Goal: Task Accomplishment & Management: Contribute content

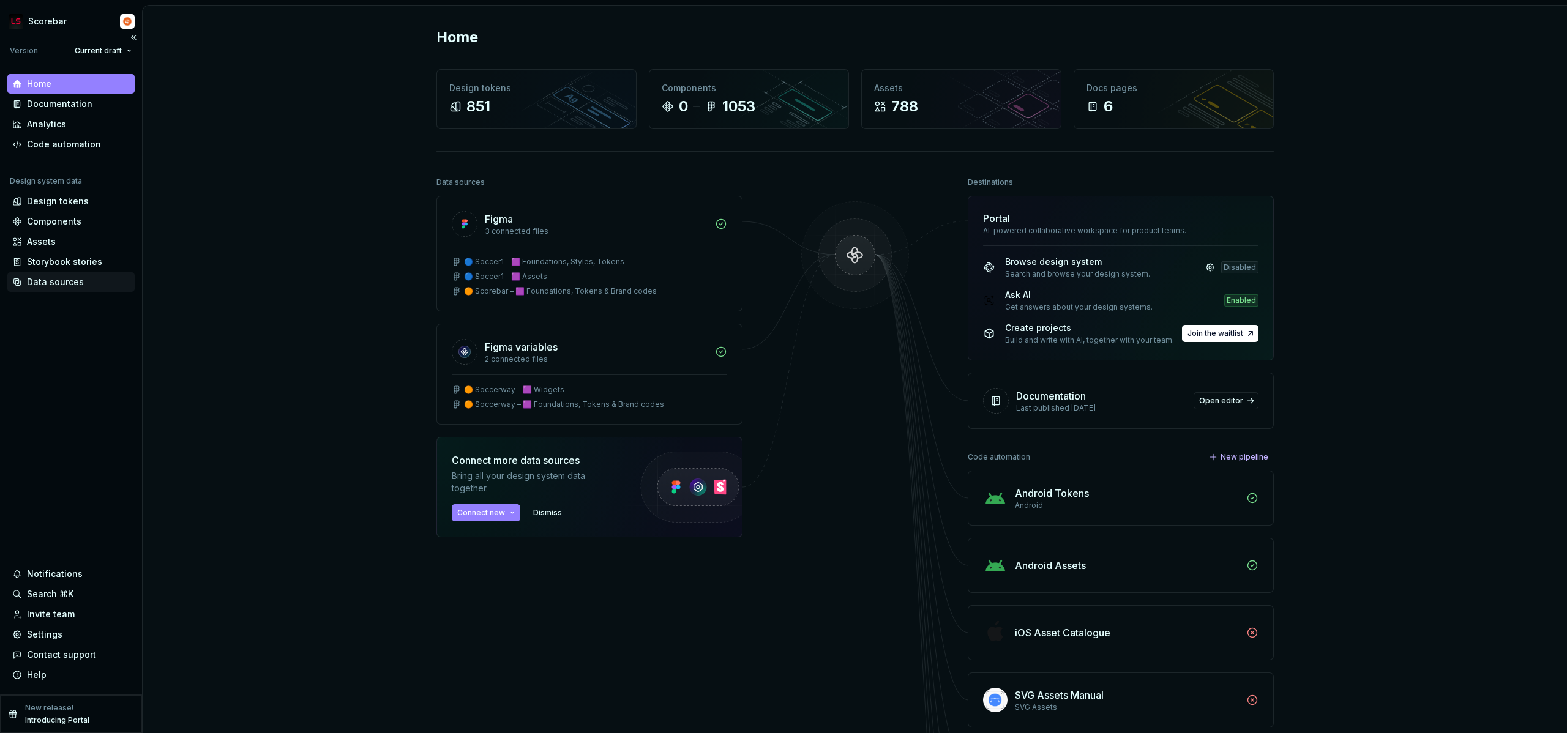
click at [50, 283] on div "Data sources" at bounding box center [55, 282] width 57 height 12
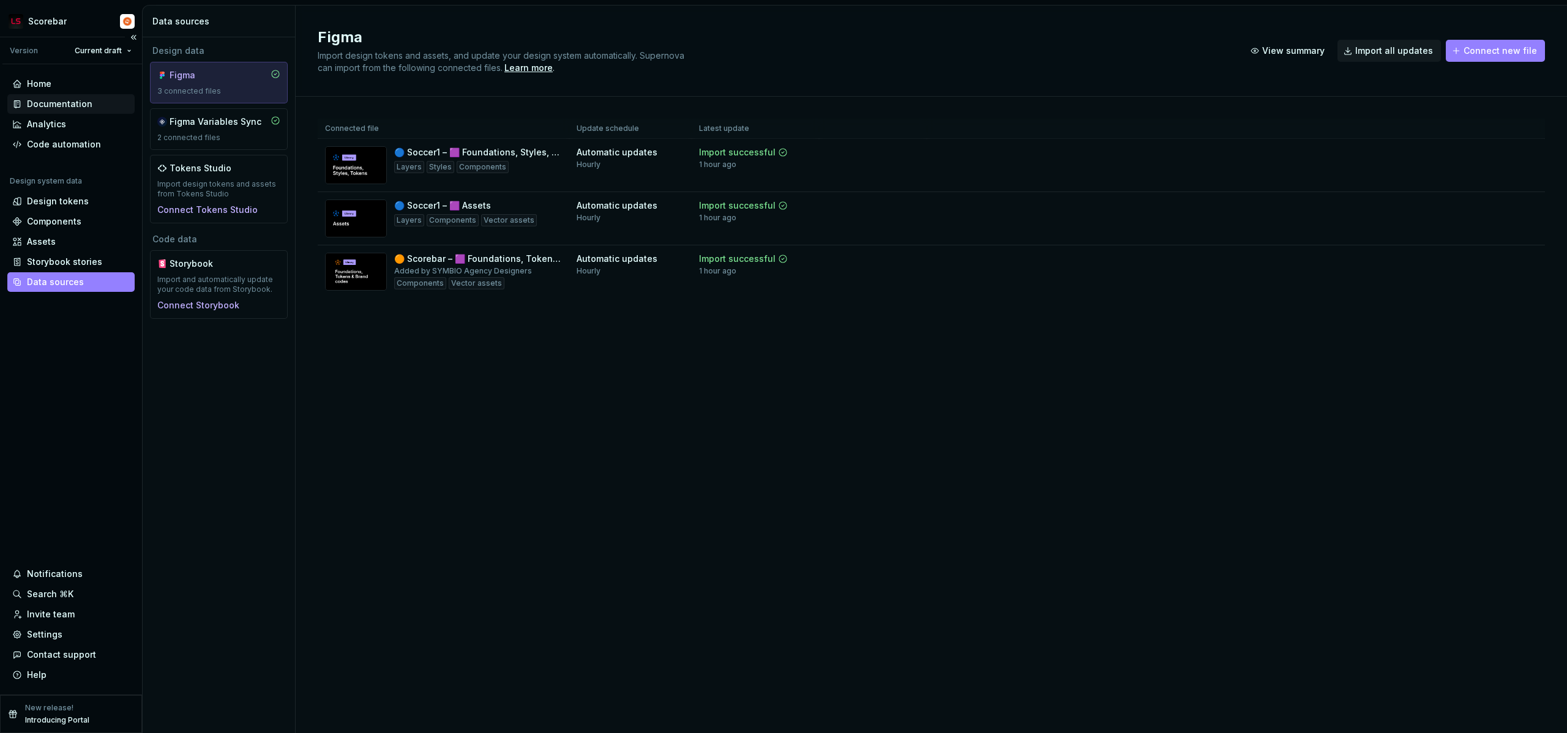
click at [66, 111] on div "Documentation" at bounding box center [70, 104] width 127 height 20
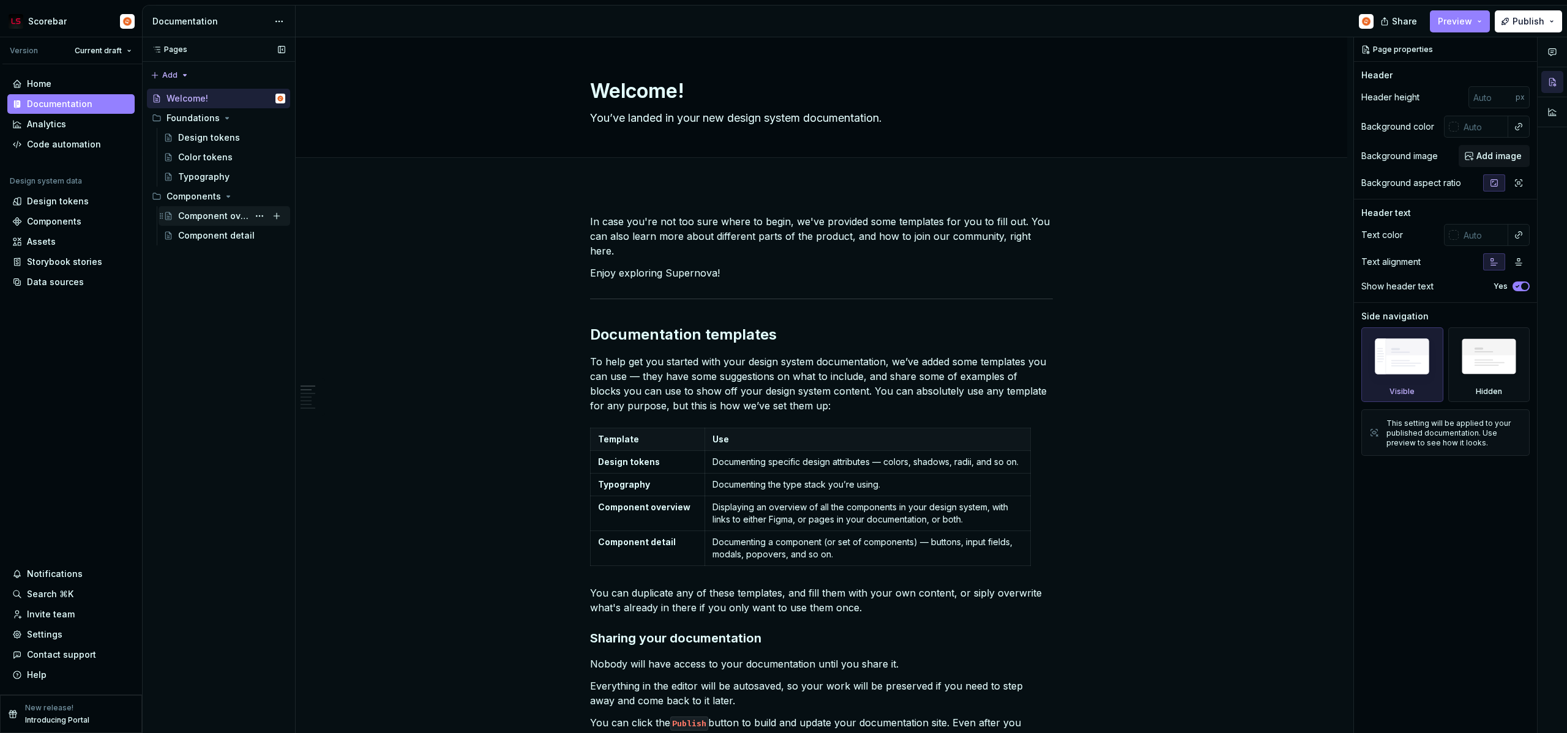
click at [214, 218] on div "Component overview" at bounding box center [213, 216] width 70 height 12
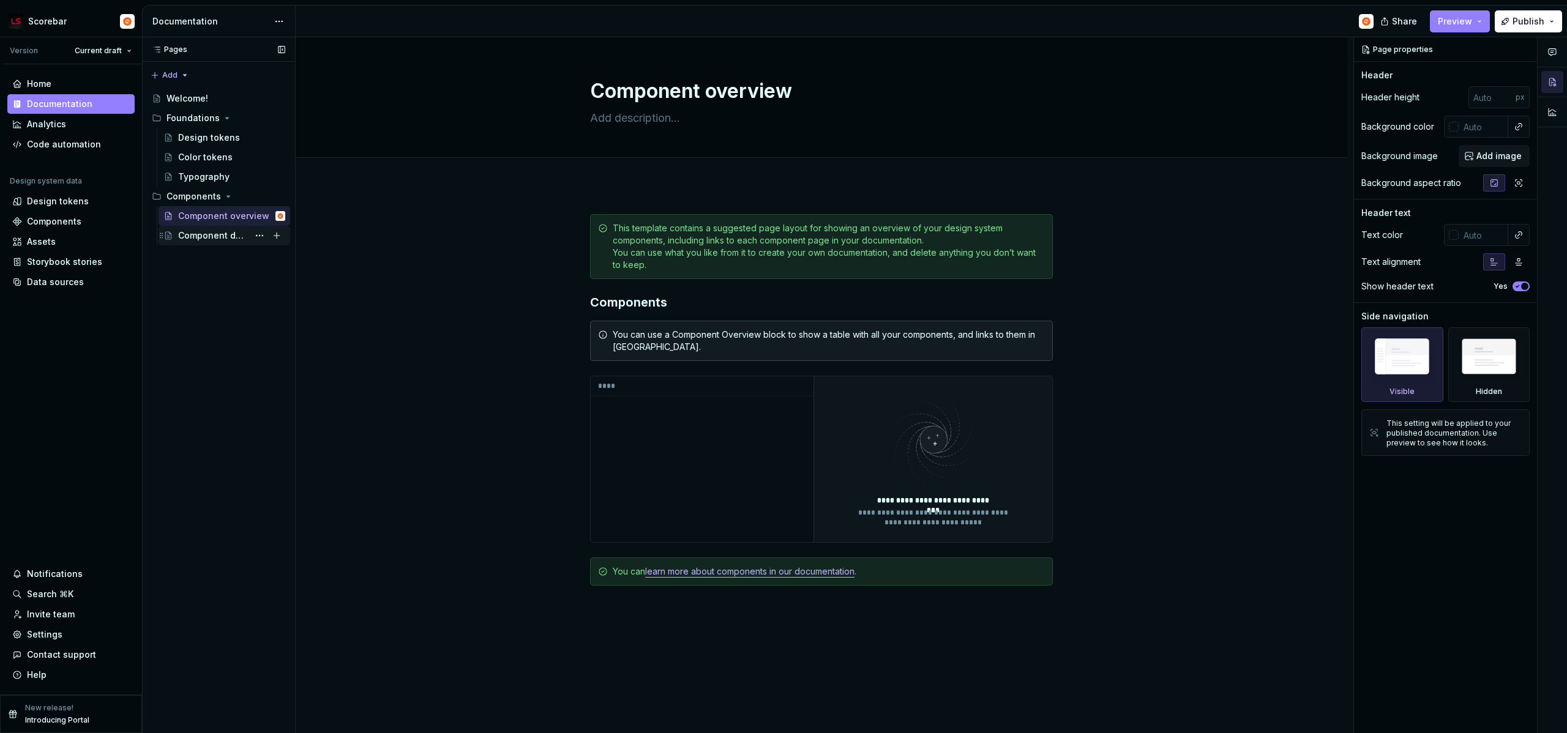
click at [214, 236] on div "Component detail" at bounding box center [213, 235] width 70 height 12
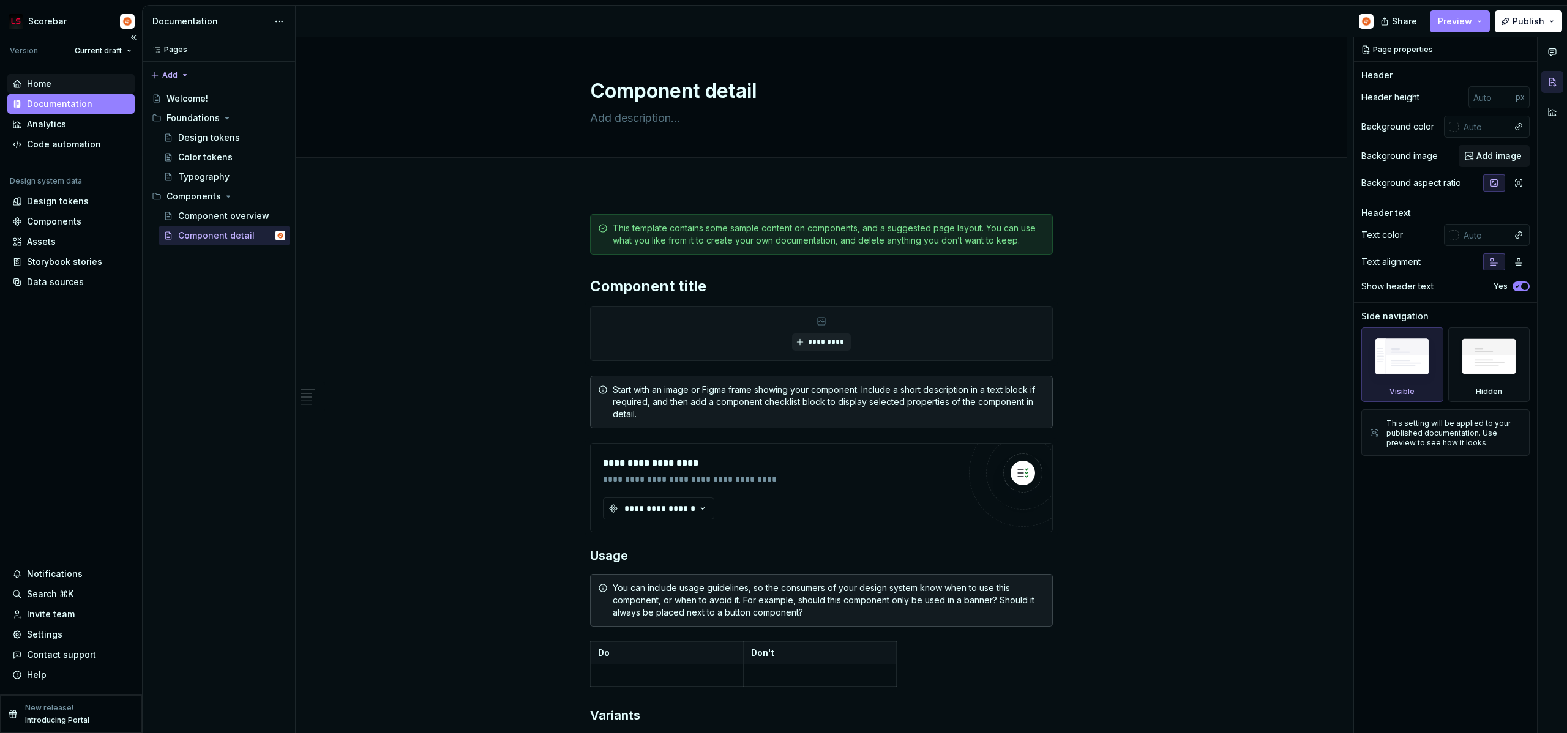
click at [61, 85] on div "Home" at bounding box center [70, 84] width 117 height 12
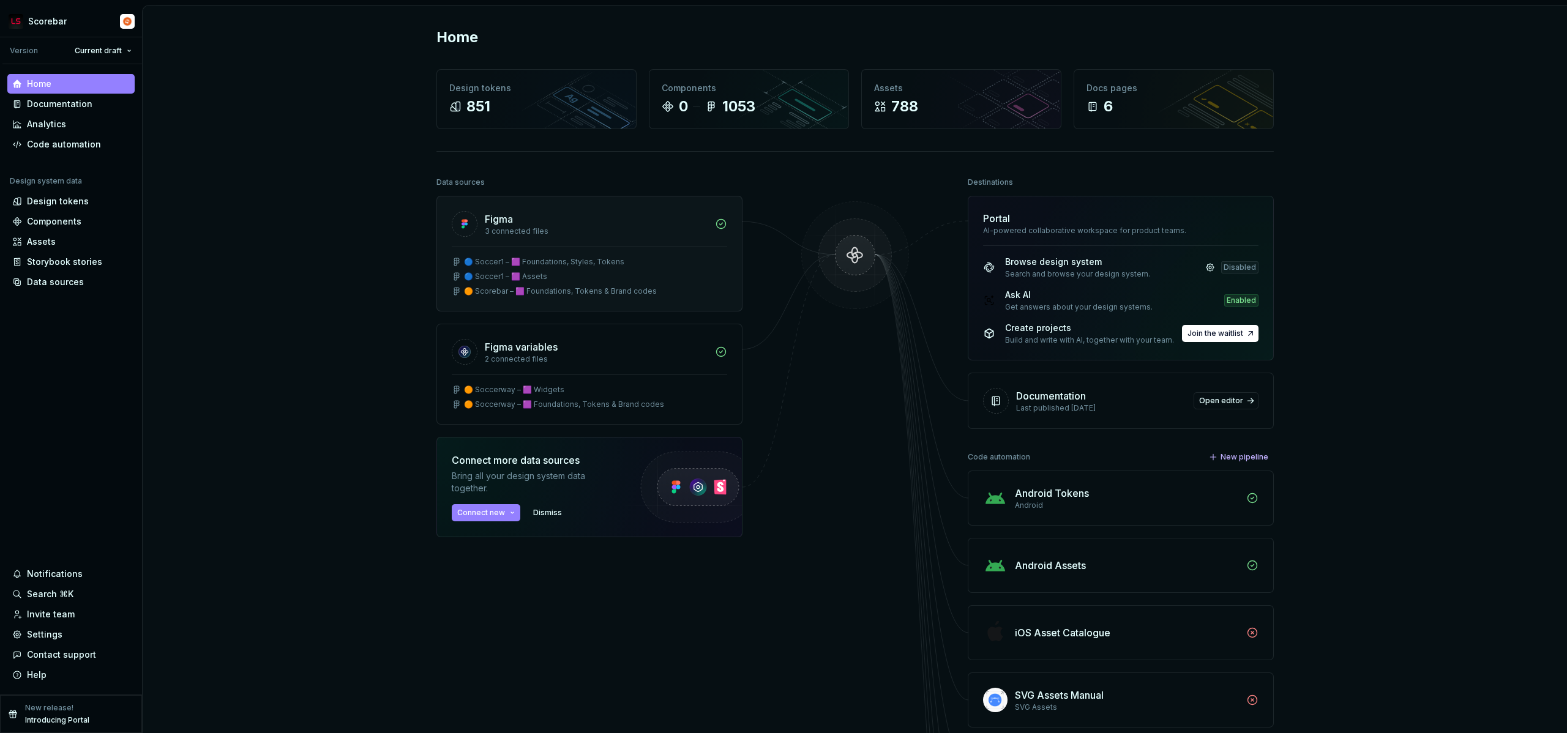
click at [555, 280] on div "🔵 Soccer1 – 🟪 Assets" at bounding box center [589, 277] width 275 height 10
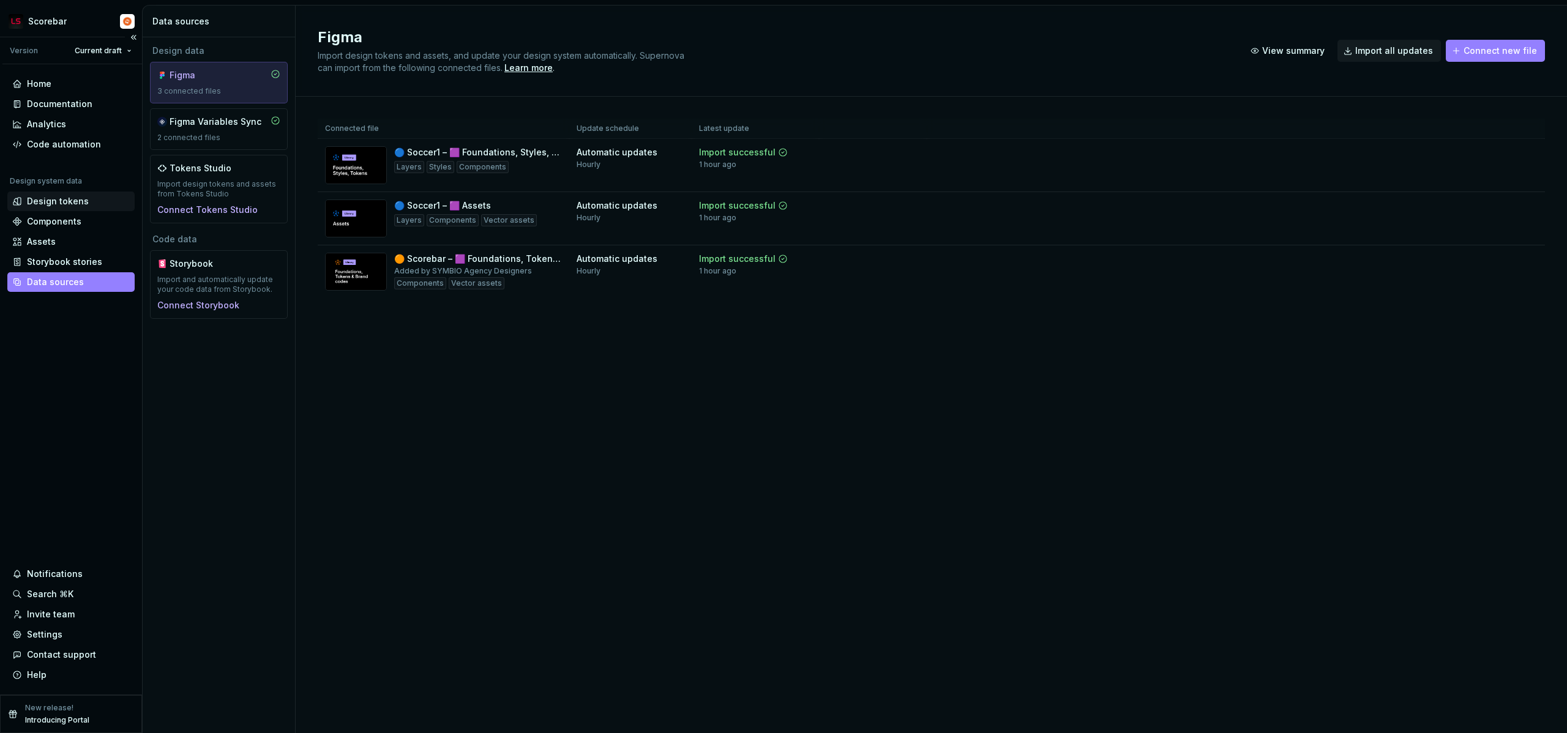
click at [51, 200] on div "Design tokens" at bounding box center [58, 201] width 62 height 12
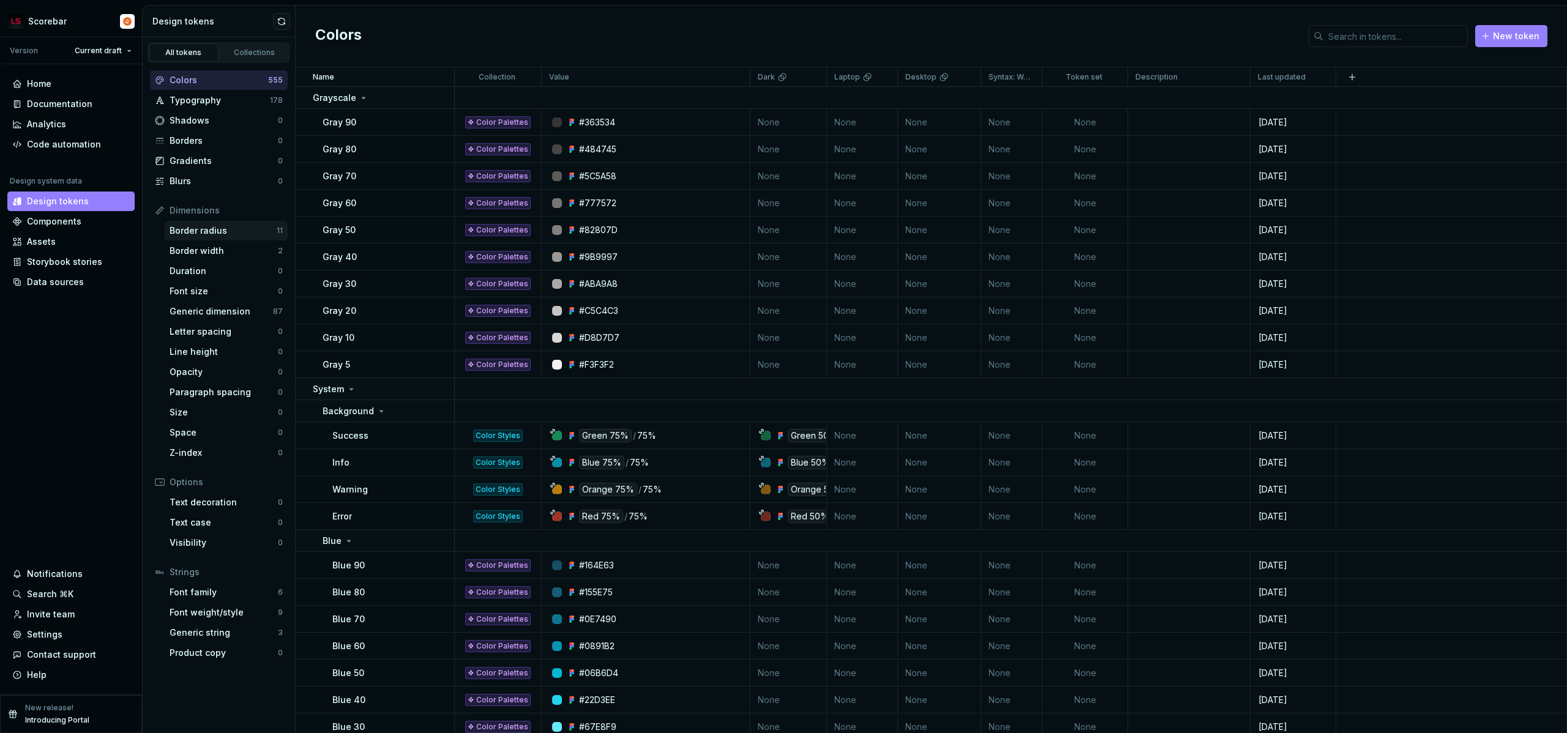
click at [237, 234] on div "Border radius" at bounding box center [223, 231] width 107 height 12
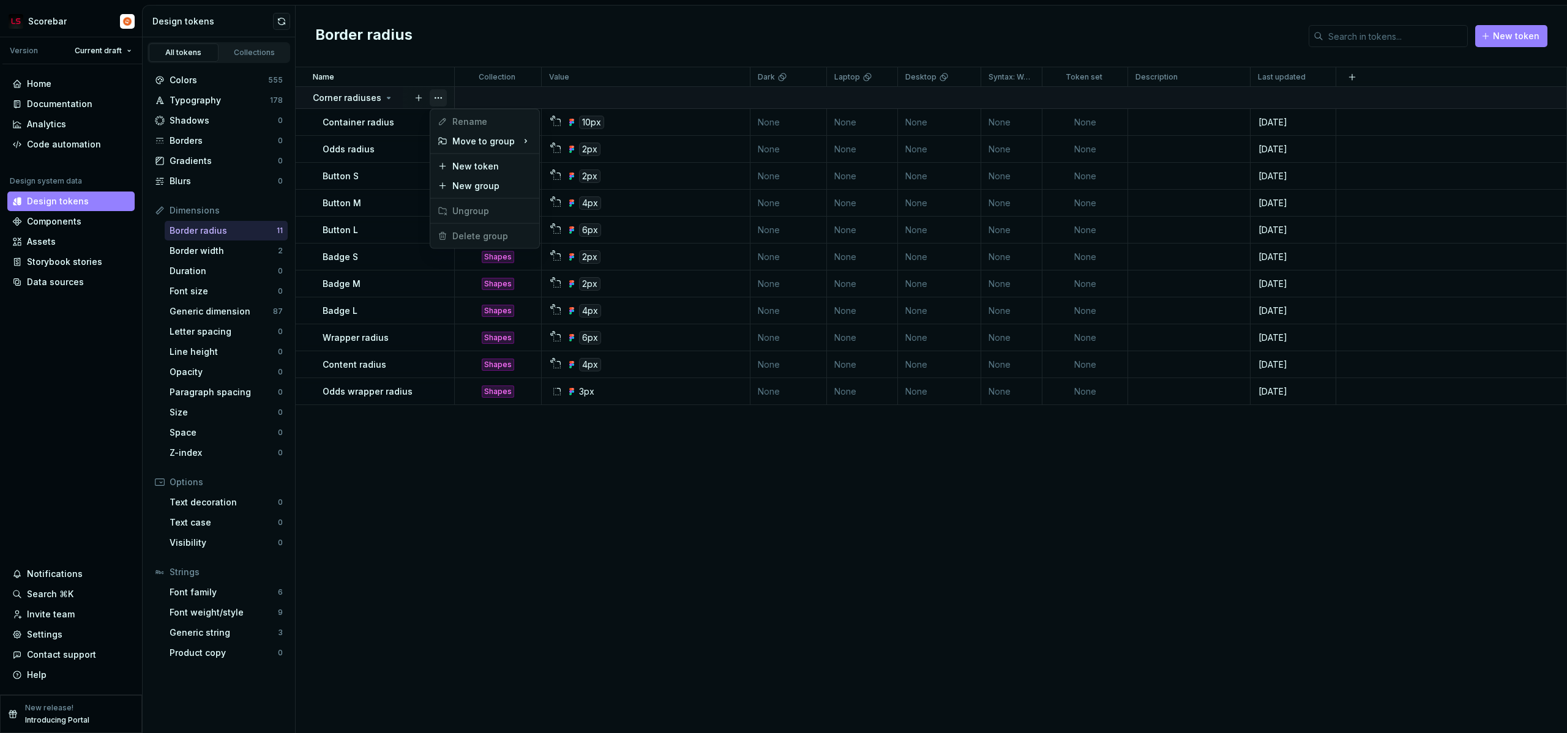
click at [437, 97] on button "button" at bounding box center [438, 97] width 17 height 17
click at [444, 444] on html "Scorebar Version Current draft Home Documentation Analytics Code automation Des…" at bounding box center [783, 366] width 1567 height 733
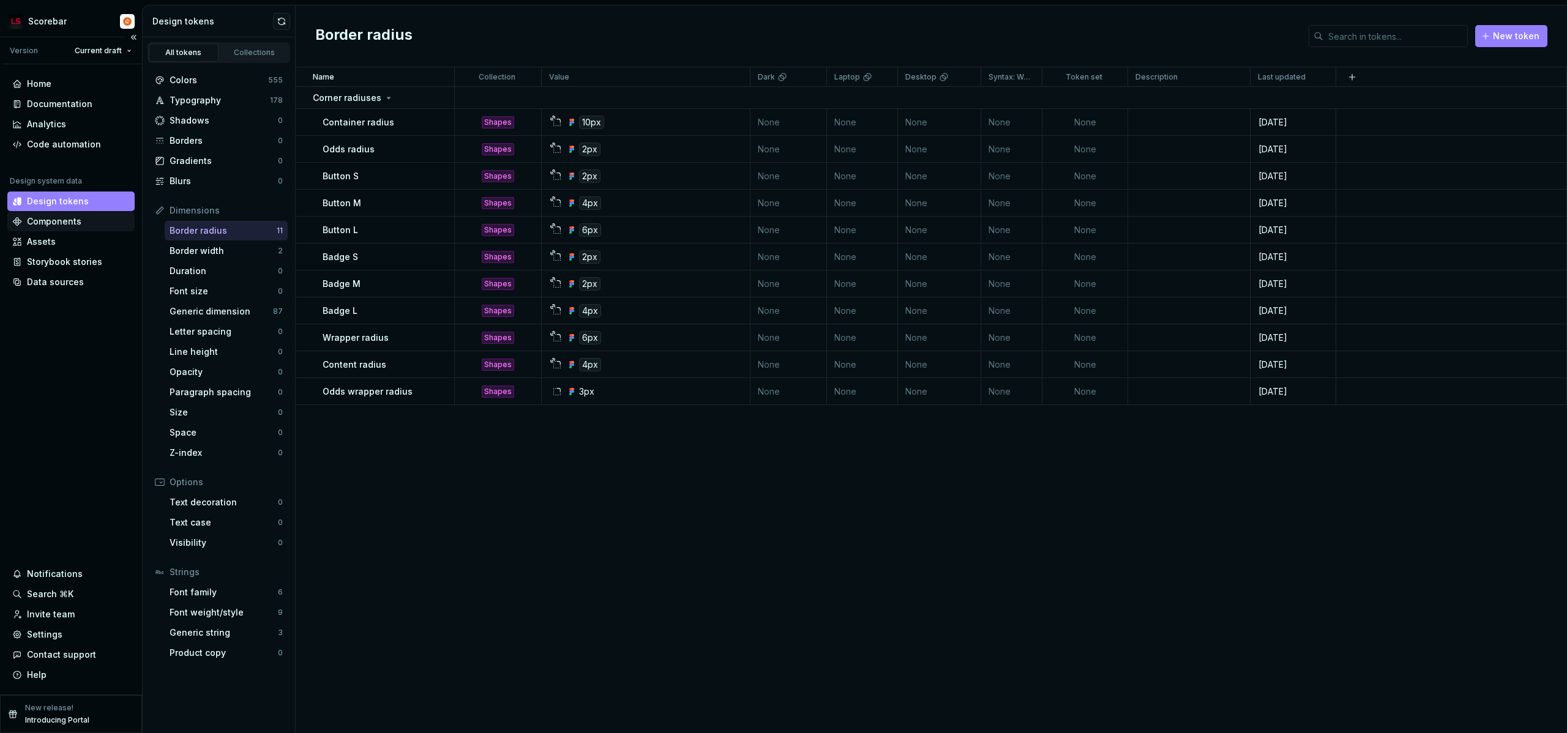
click at [74, 228] on div "Components" at bounding box center [70, 222] width 127 height 20
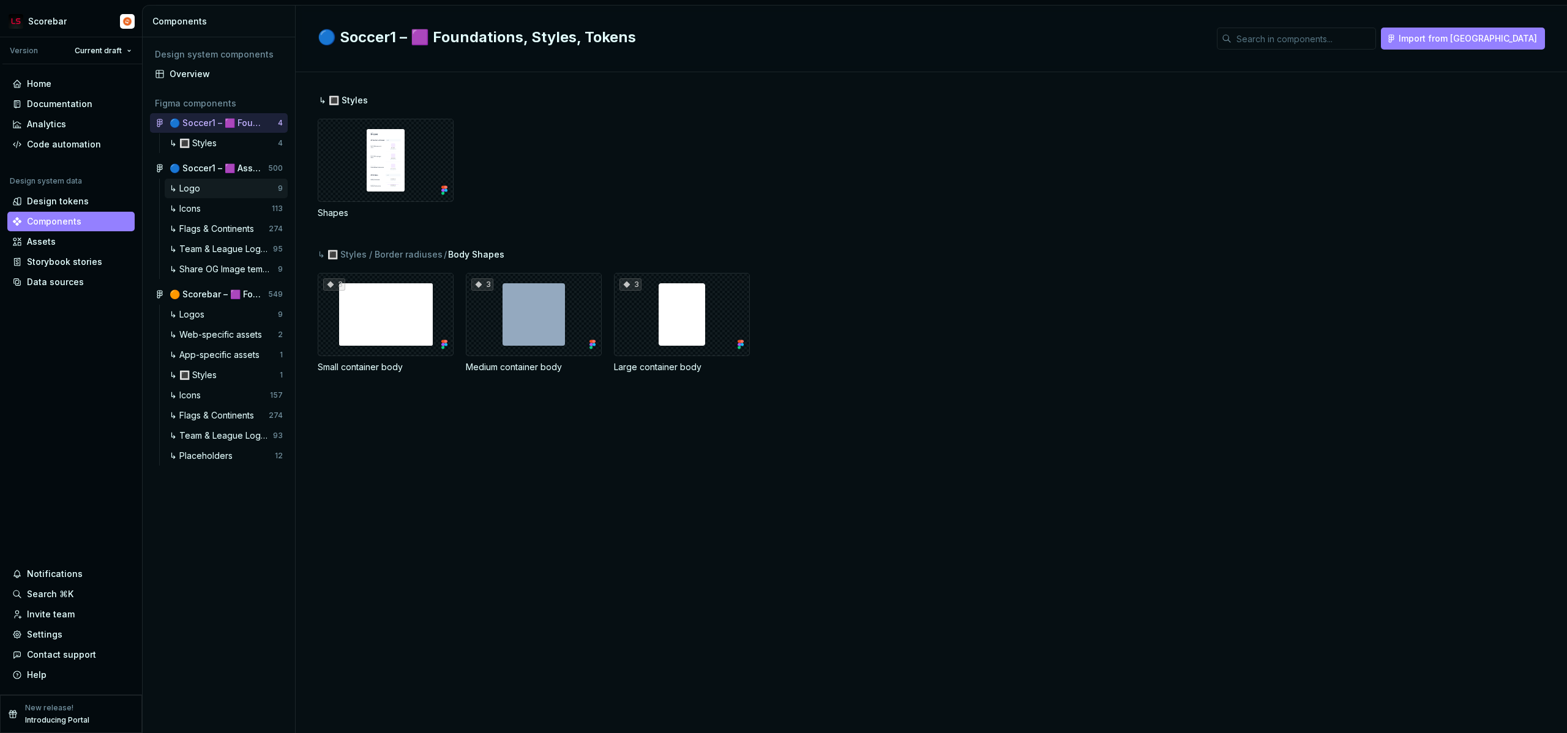
click at [200, 193] on div "↳ Logo" at bounding box center [187, 188] width 35 height 12
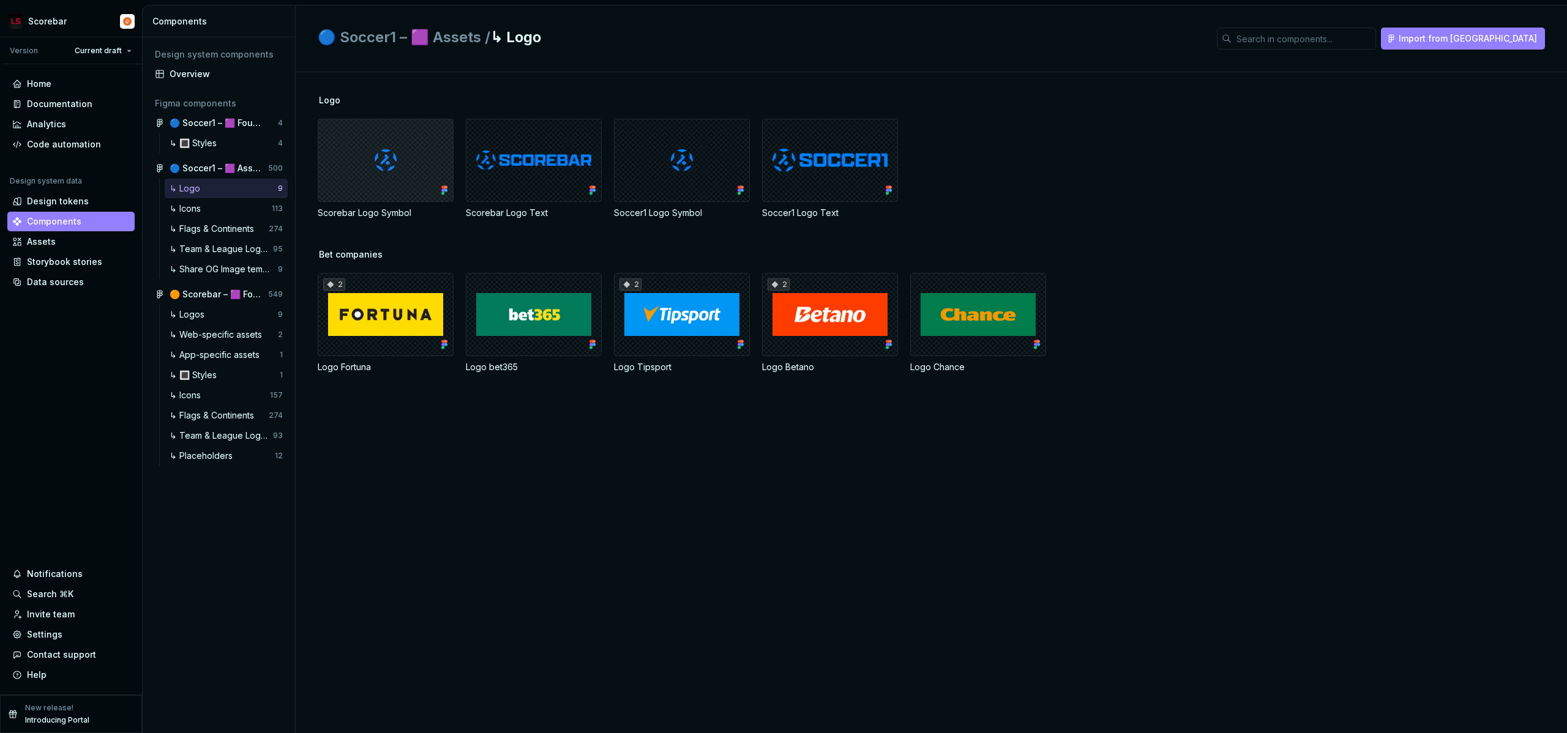
click at [389, 171] on div at bounding box center [386, 160] width 136 height 83
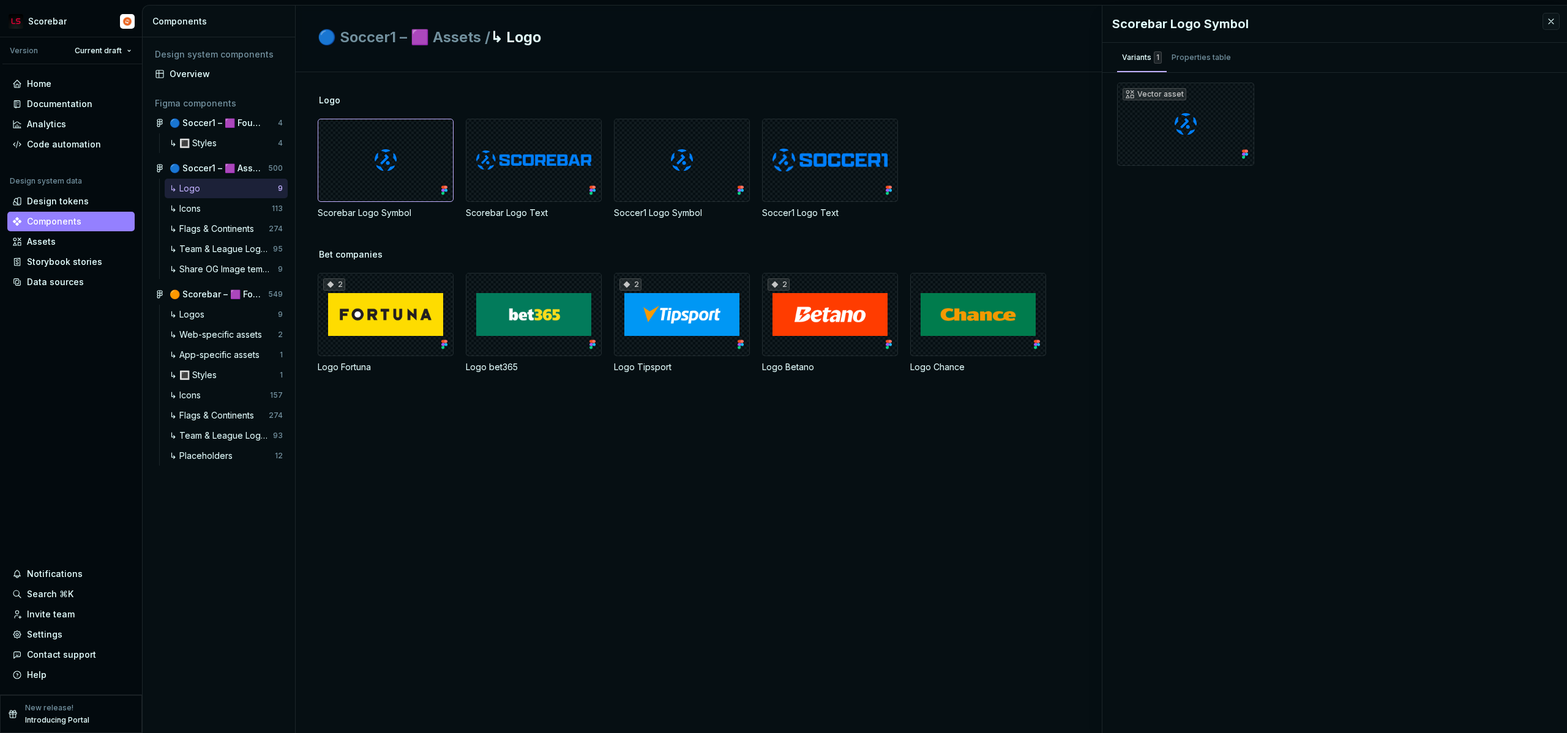
click at [351, 370] on div "Logo Fortuna" at bounding box center [386, 367] width 136 height 12
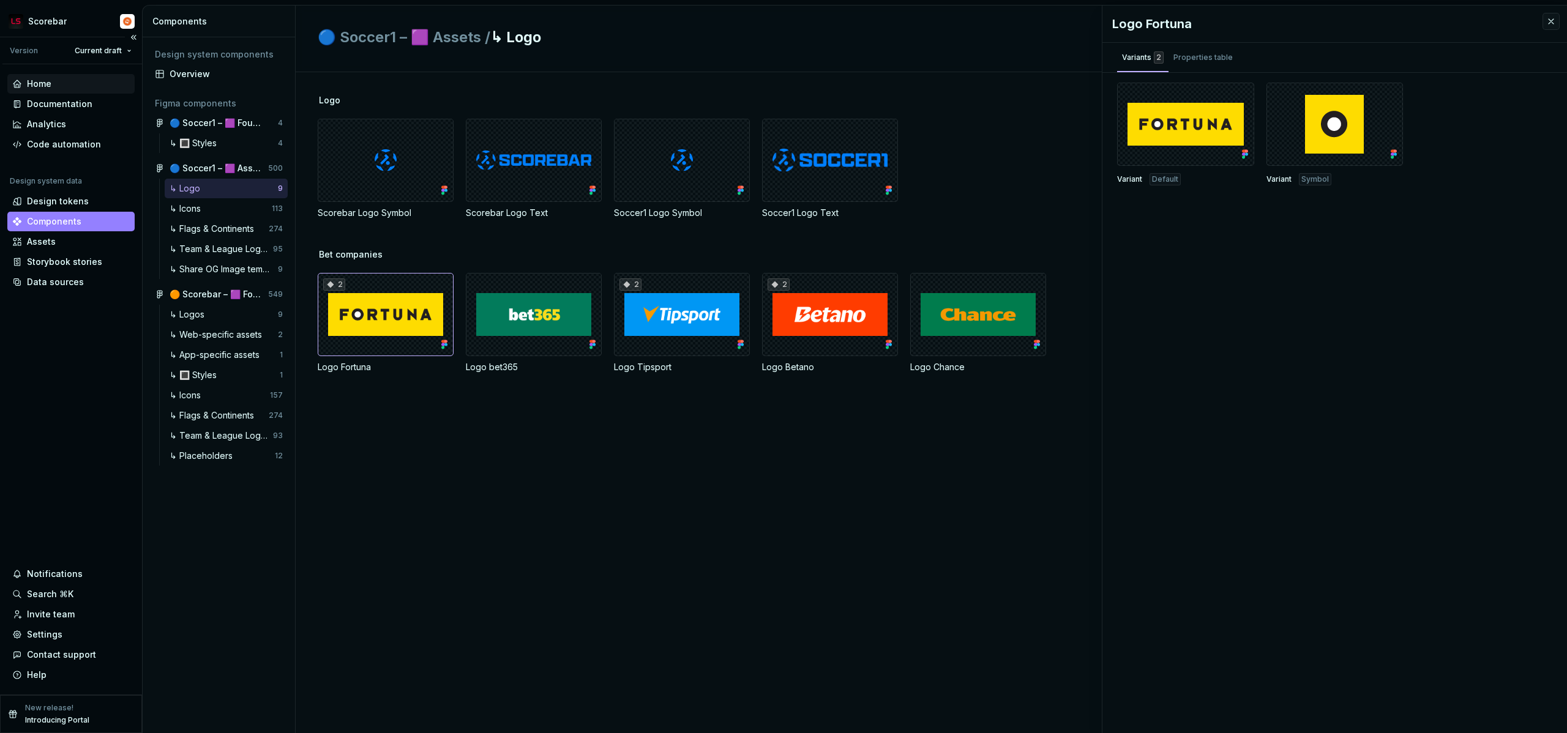
click at [29, 82] on div "Home" at bounding box center [39, 84] width 24 height 12
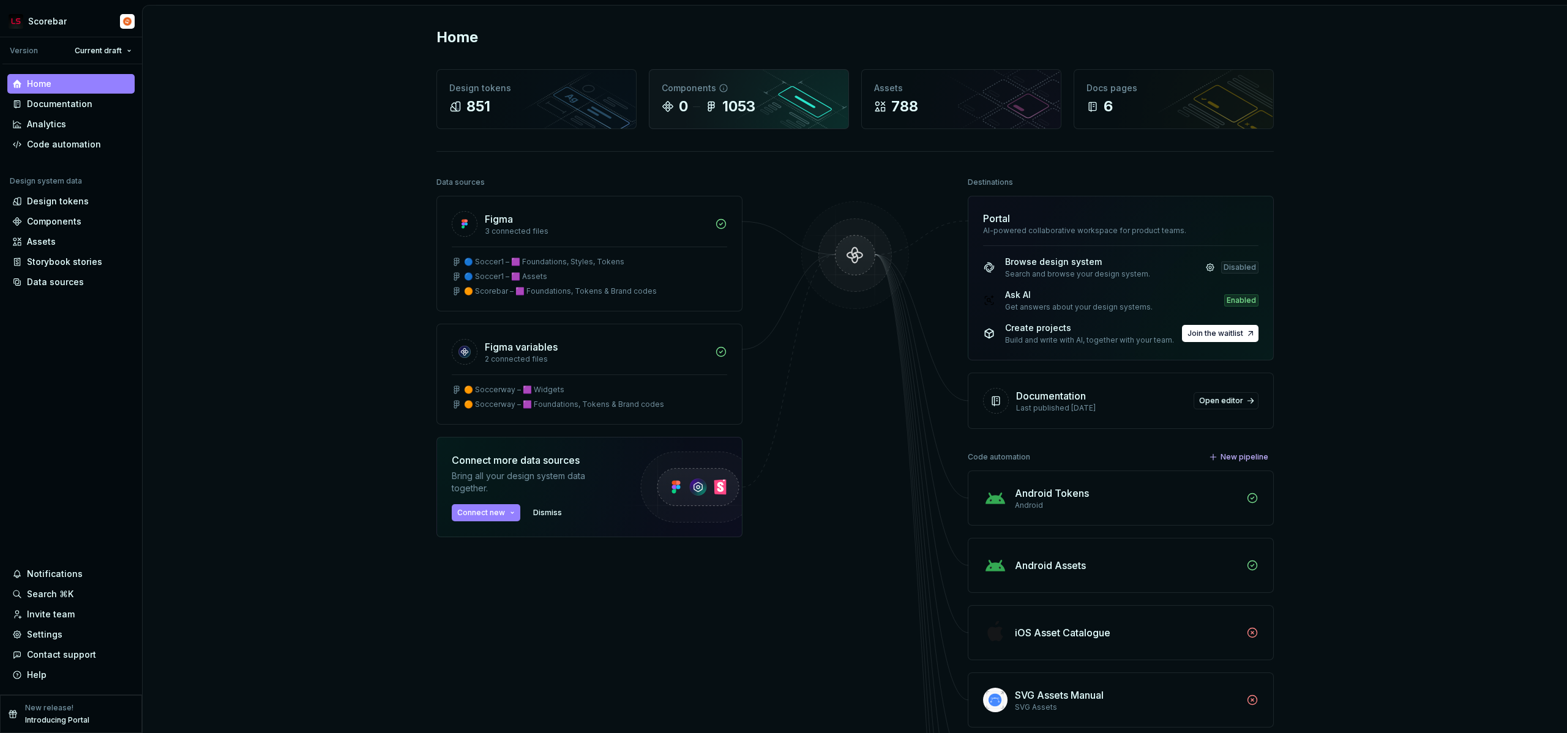
click at [687, 98] on div "0 1053" at bounding box center [749, 107] width 174 height 20
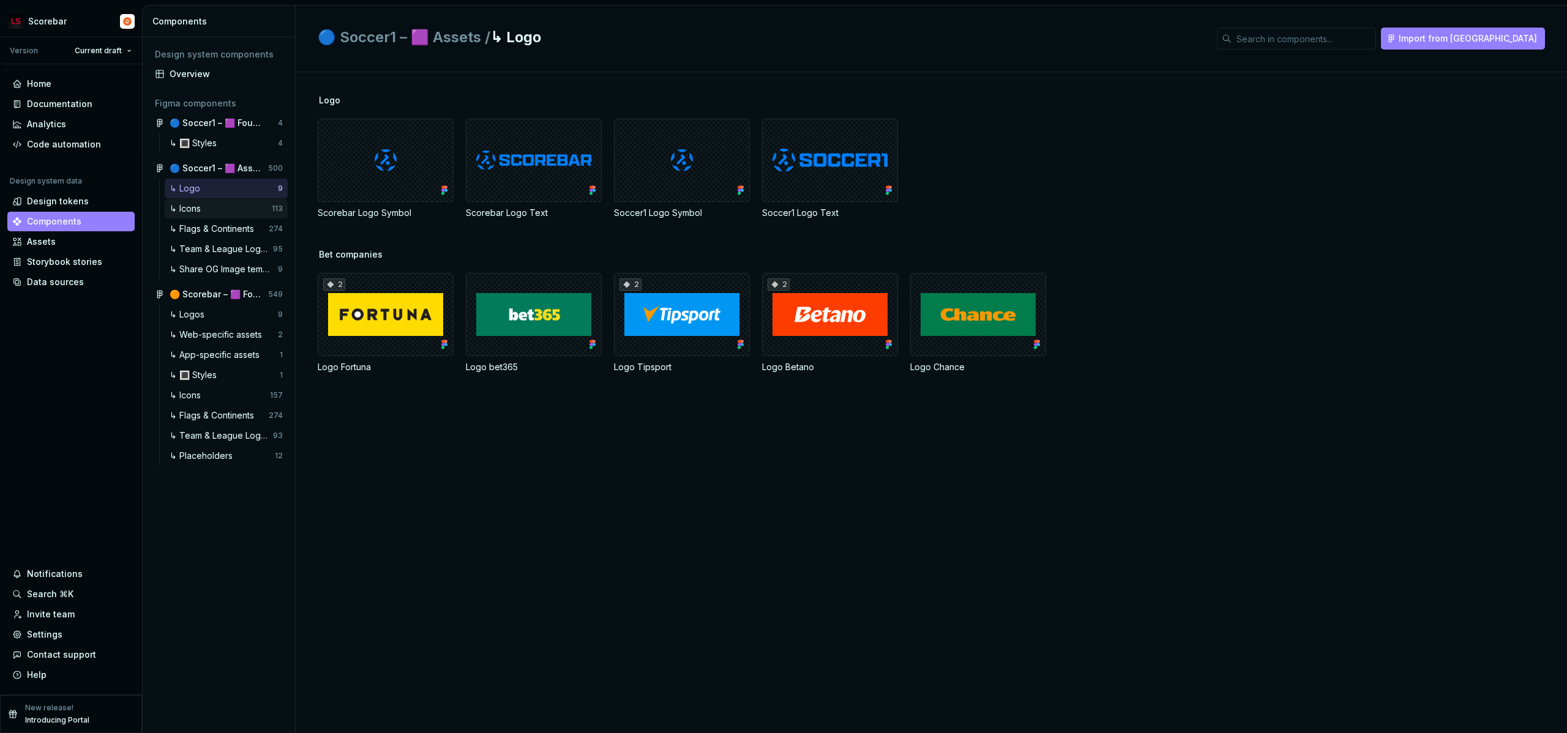
click at [204, 204] on div "↳ Icons" at bounding box center [188, 209] width 36 height 12
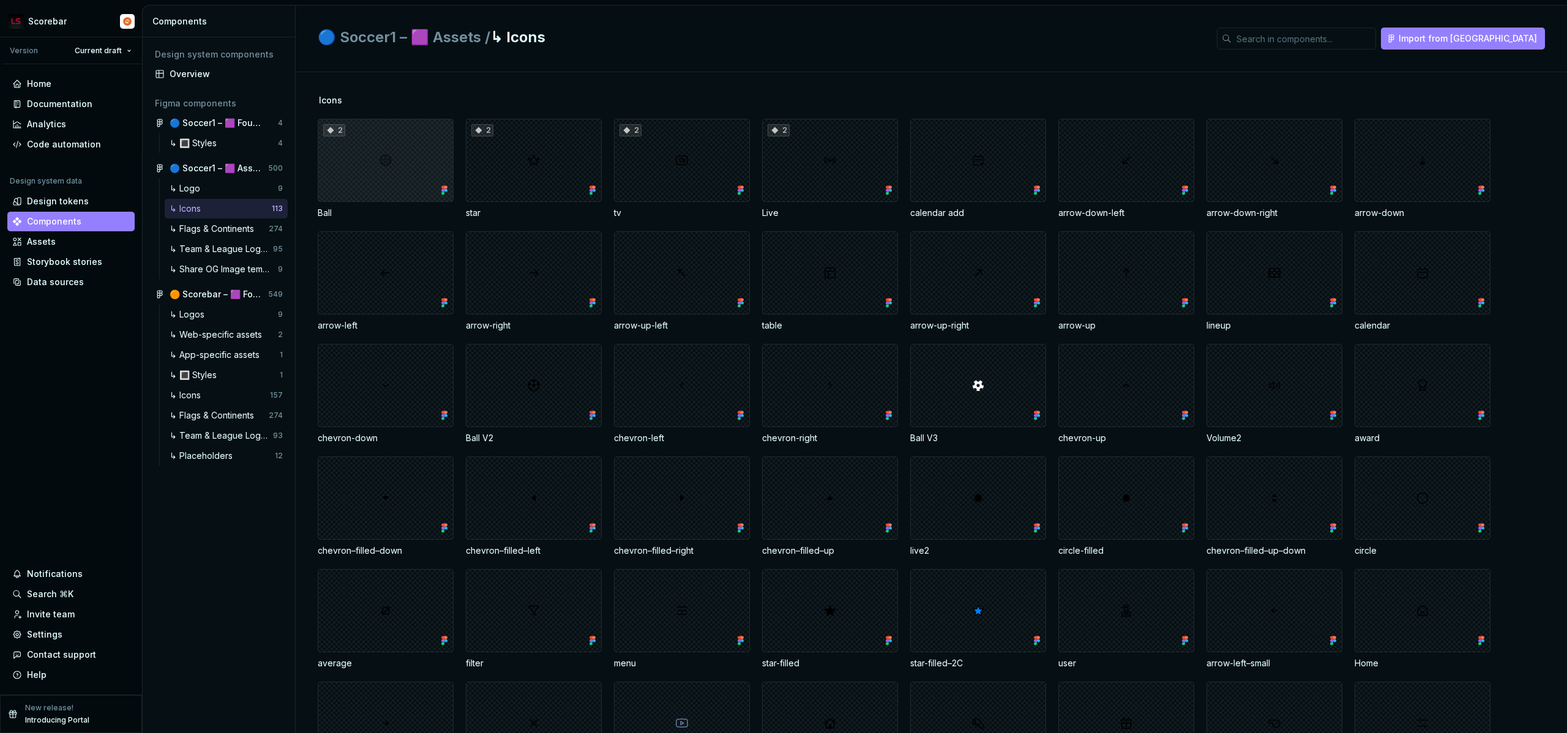
click at [370, 174] on div "2" at bounding box center [386, 160] width 136 height 83
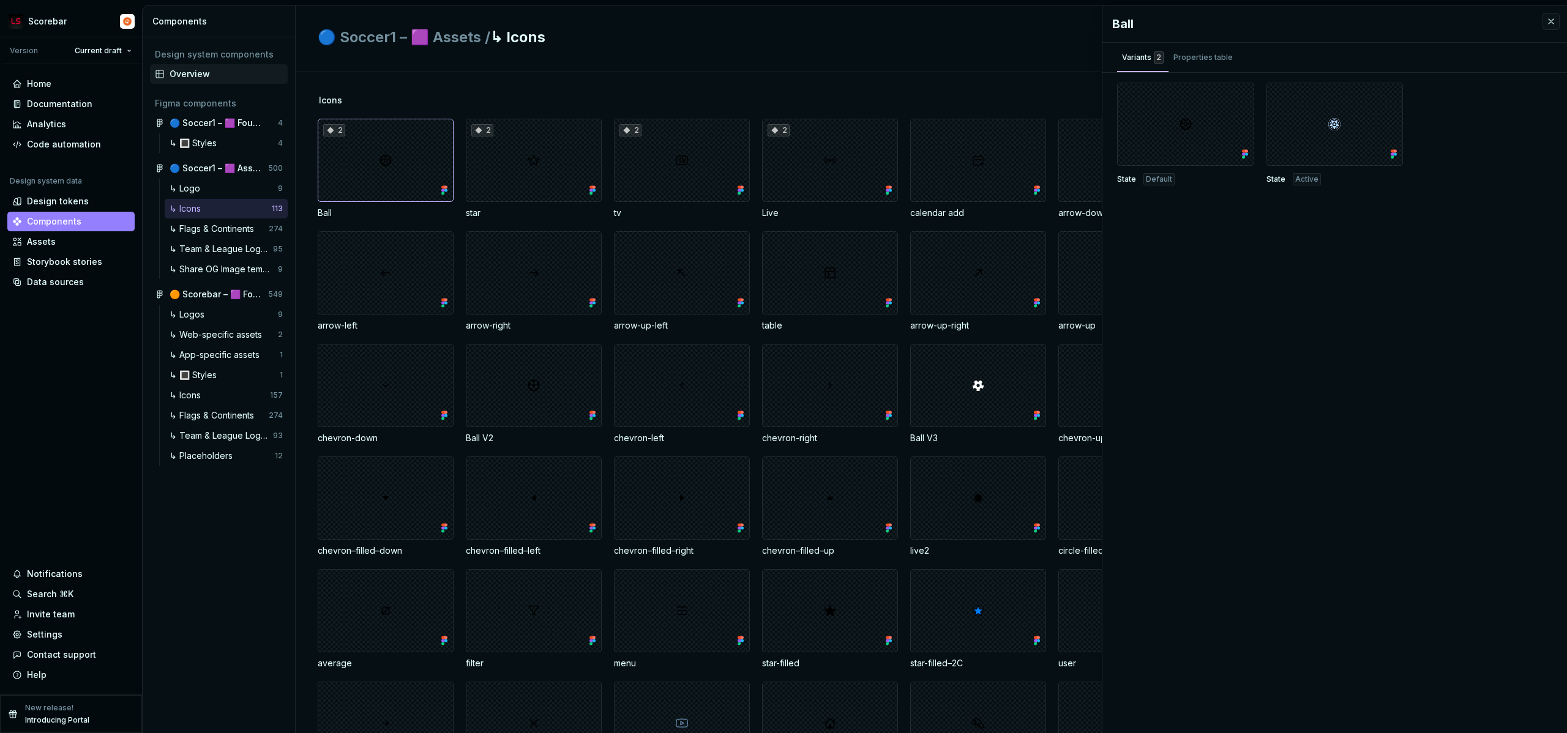
click at [205, 76] on div "Overview" at bounding box center [226, 74] width 113 height 12
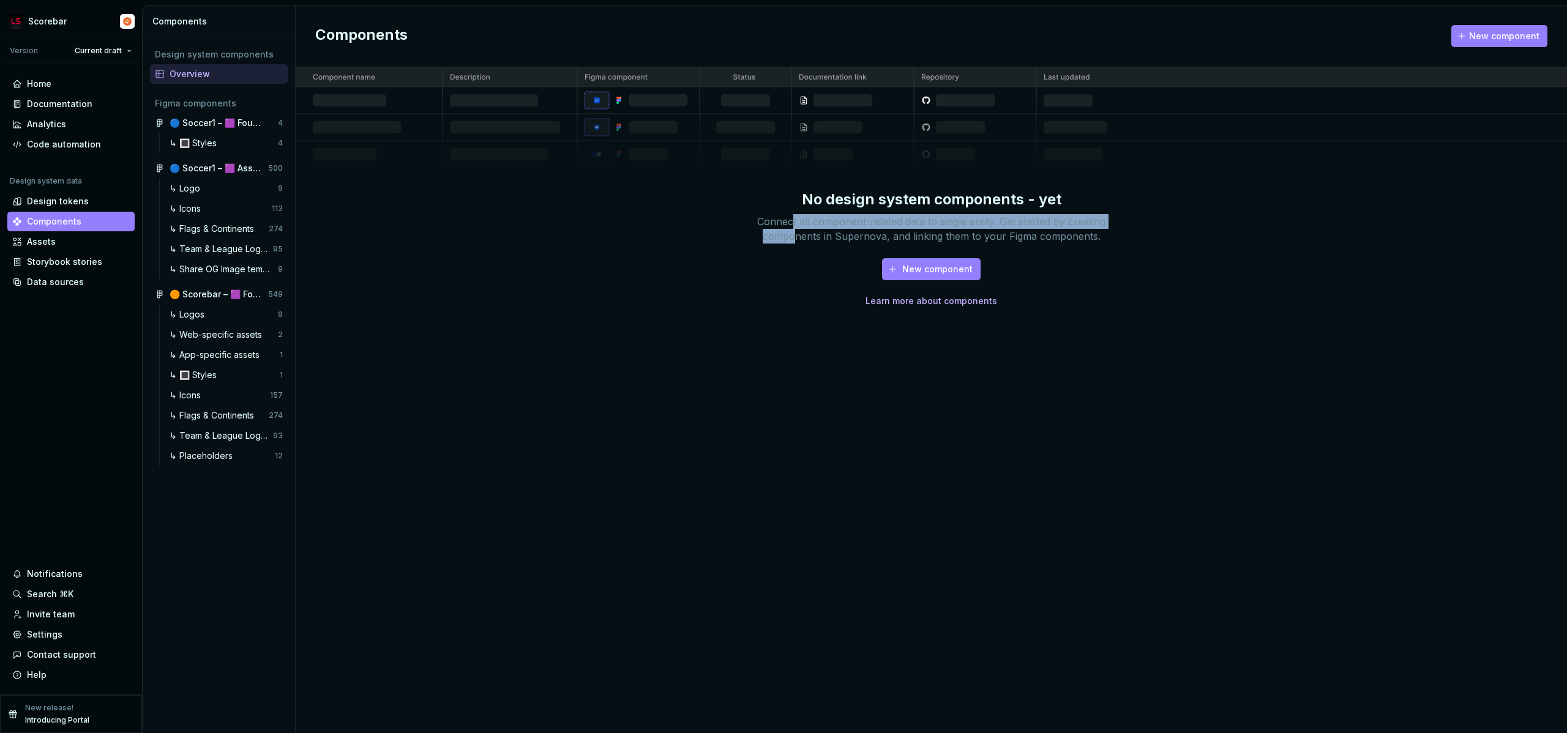
drag, startPoint x: 791, startPoint y: 225, endPoint x: 798, endPoint y: 234, distance: 11.9
click at [798, 234] on div "Connect all component-related data to single entity. Get started by creating co…" at bounding box center [932, 228] width 392 height 29
click at [913, 273] on span "New component" at bounding box center [937, 269] width 70 height 12
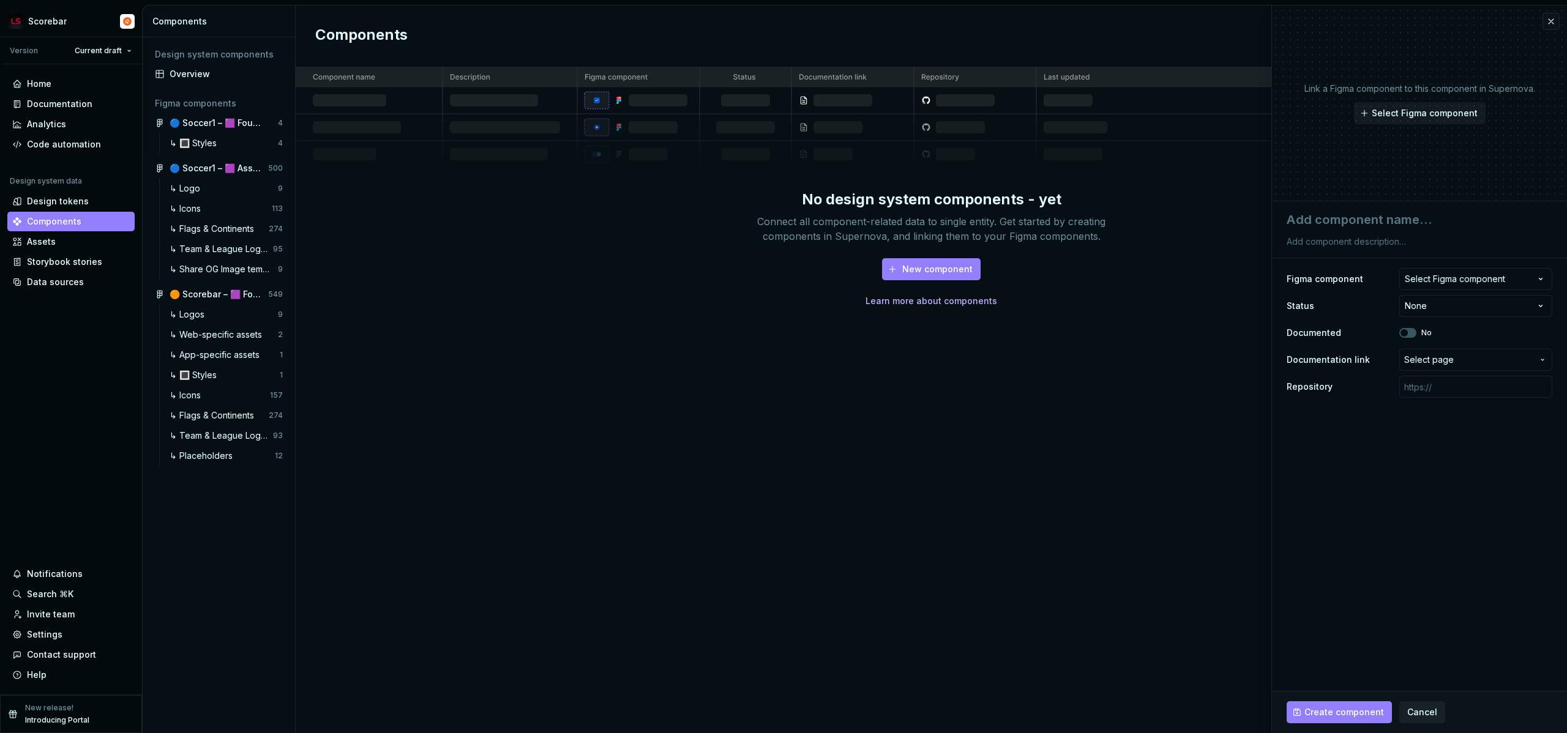
click at [895, 302] on link "Learn more about components" at bounding box center [931, 301] width 132 height 12
click at [196, 193] on div "↳ Logo" at bounding box center [187, 188] width 35 height 12
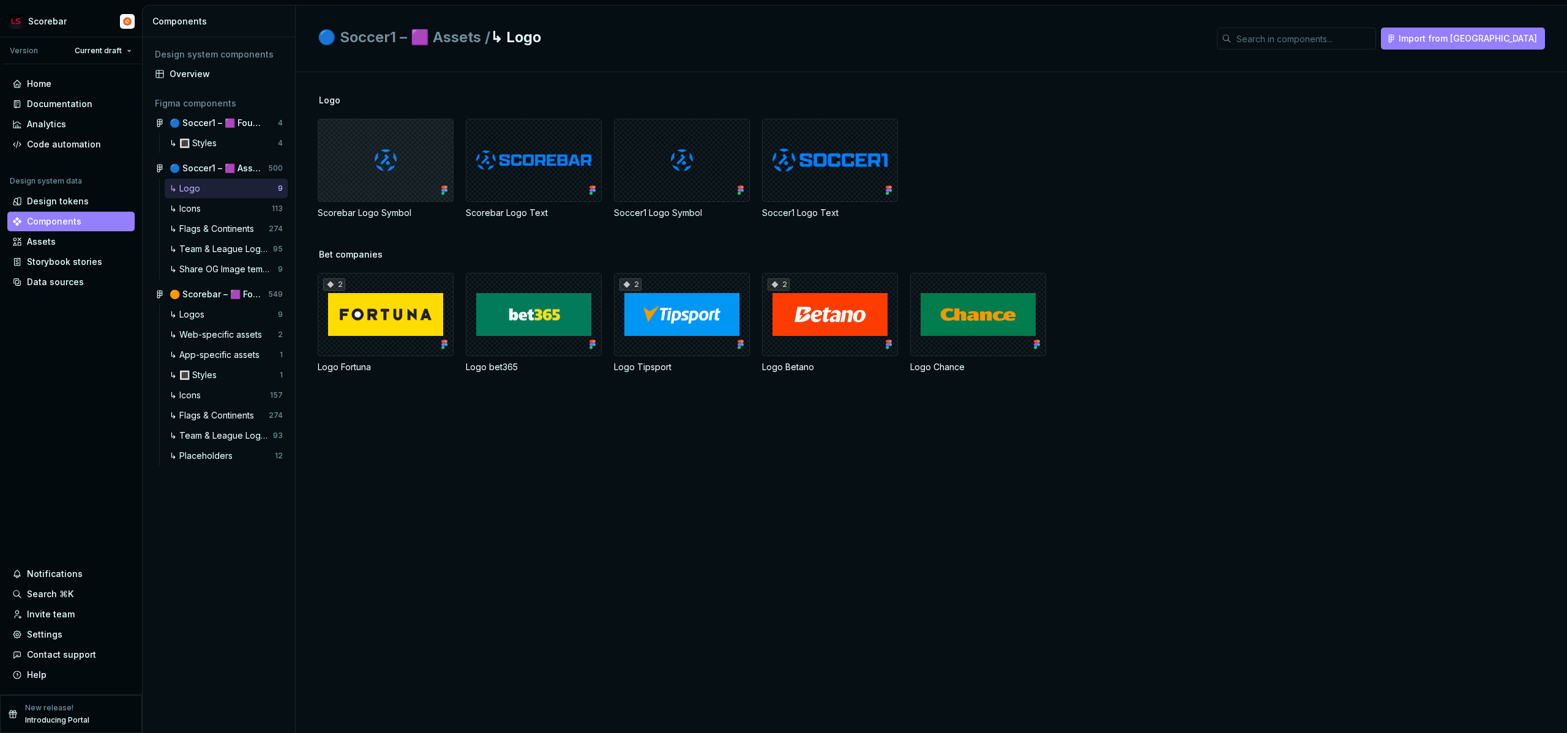
click at [395, 192] on div at bounding box center [386, 160] width 136 height 83
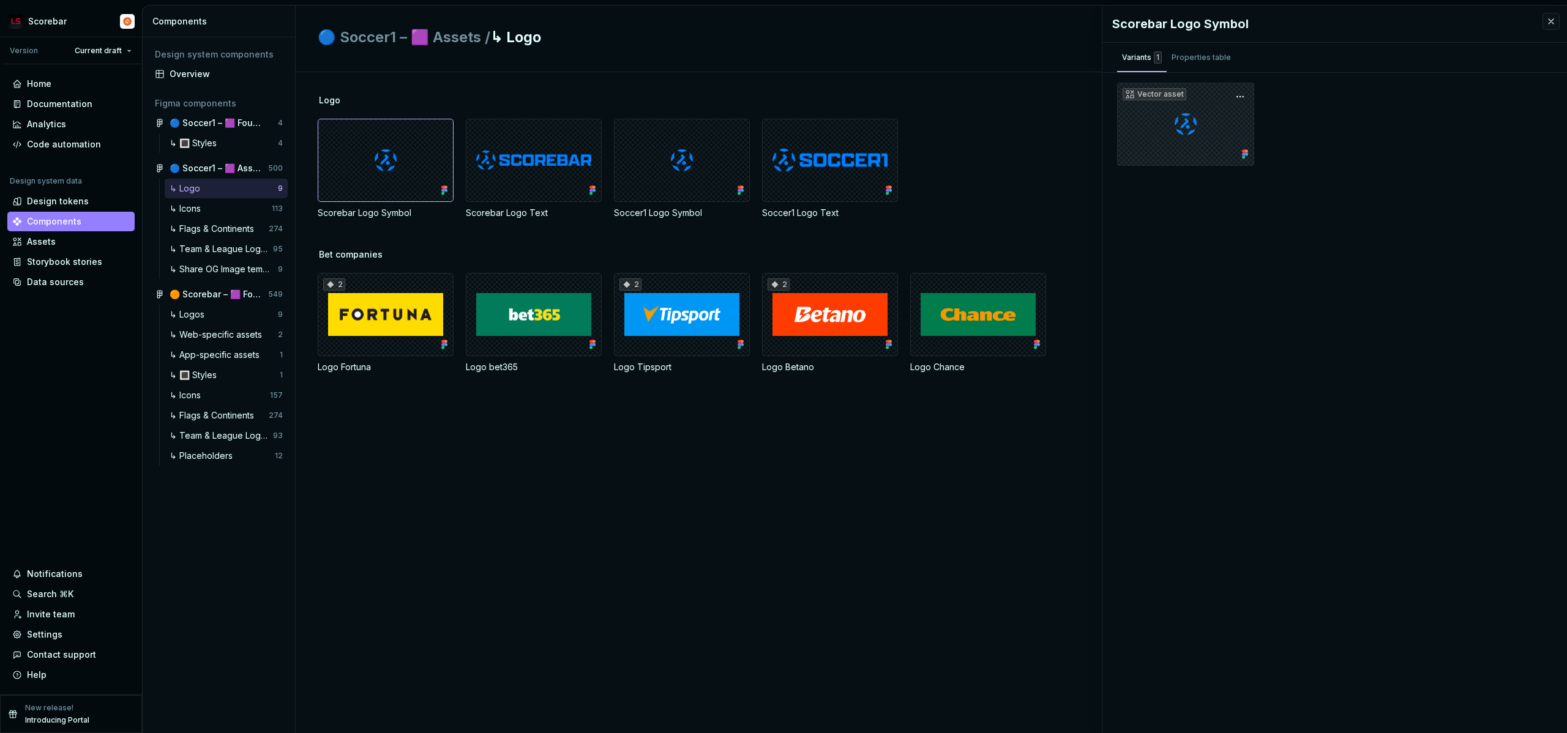
click at [1166, 119] on div "Vector asset" at bounding box center [1185, 124] width 137 height 83
click at [1202, 61] on div "Properties table" at bounding box center [1200, 57] width 59 height 12
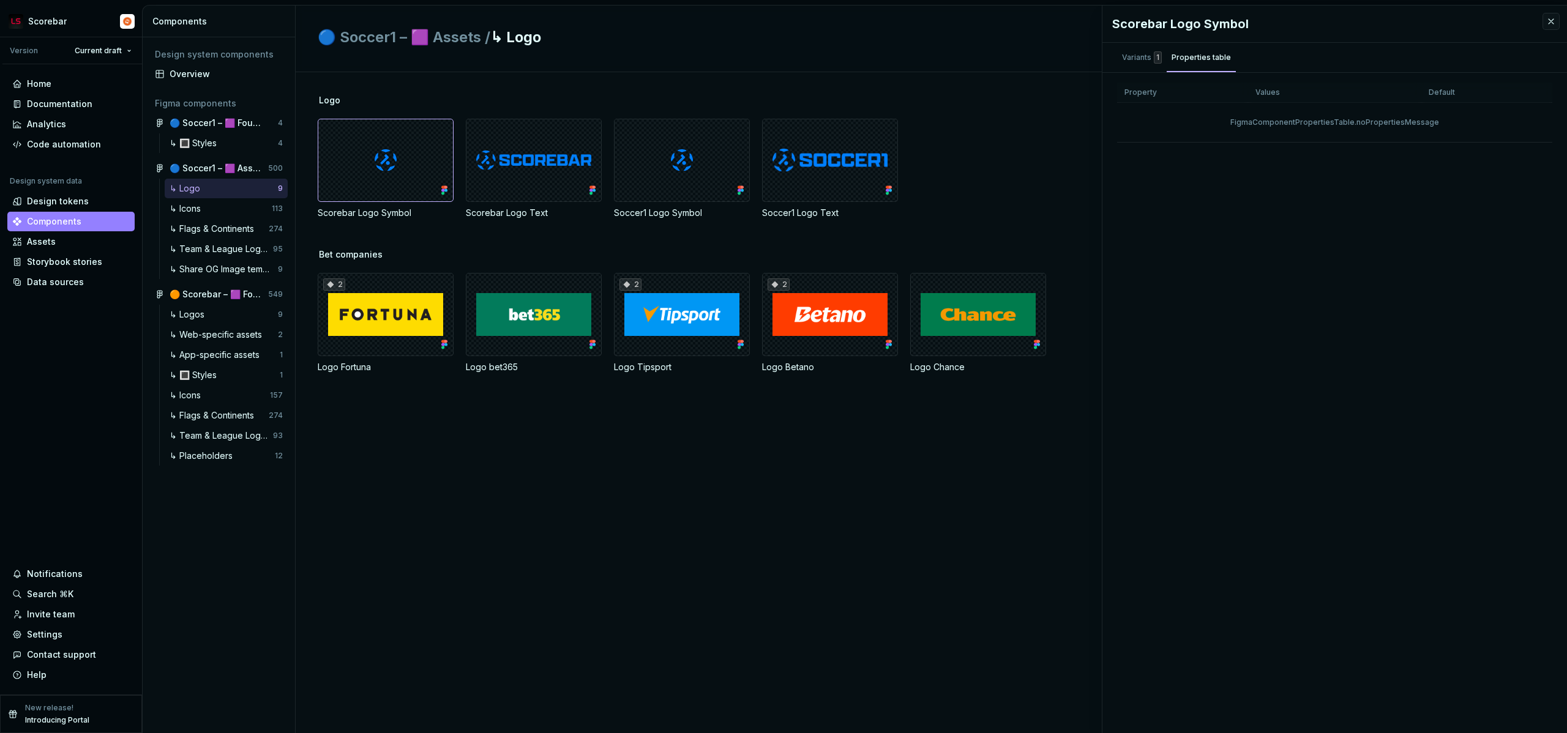
click at [1269, 92] on th "Values" at bounding box center [1334, 93] width 173 height 20
click at [65, 199] on div "Design tokens" at bounding box center [58, 201] width 62 height 12
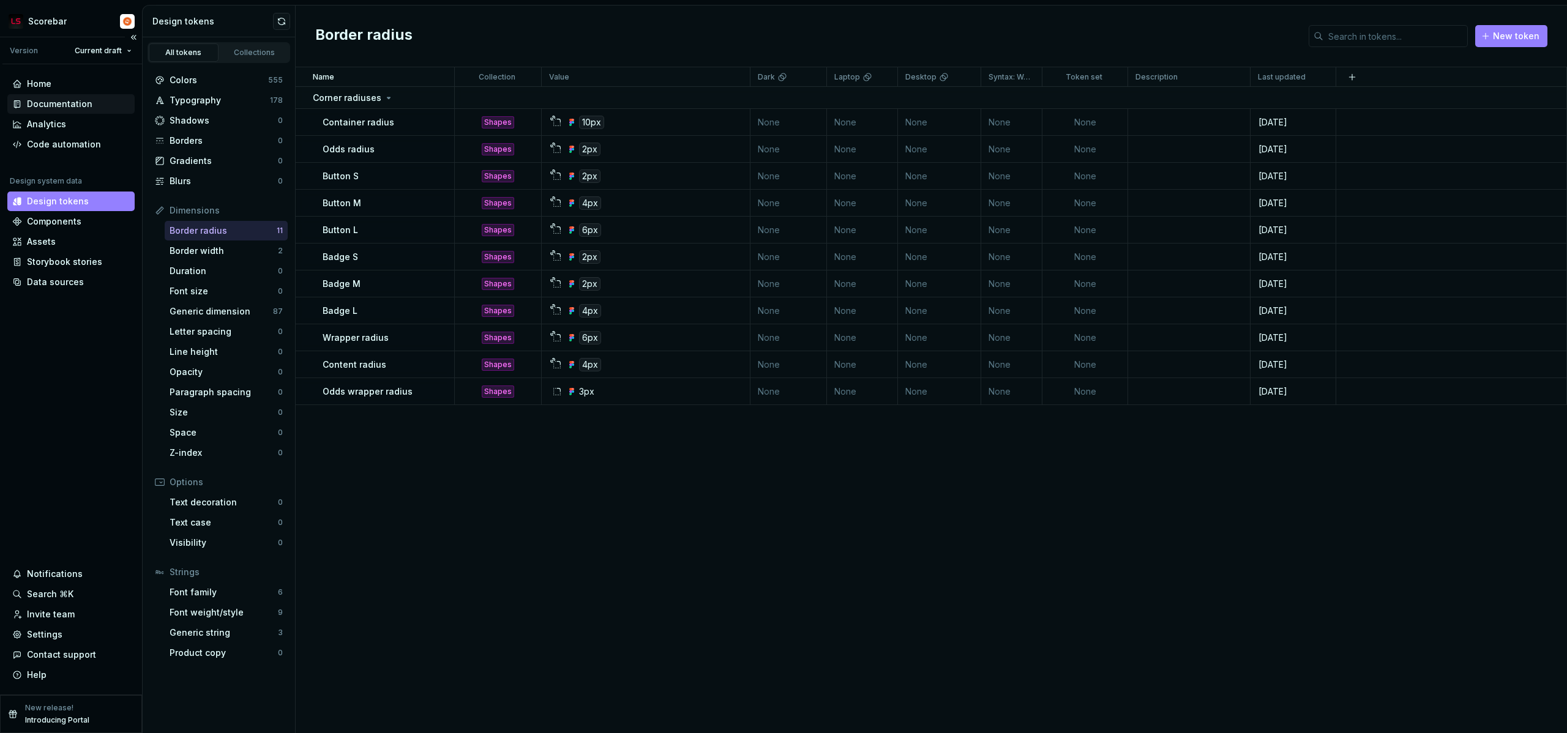
click at [62, 111] on div "Documentation" at bounding box center [70, 104] width 127 height 20
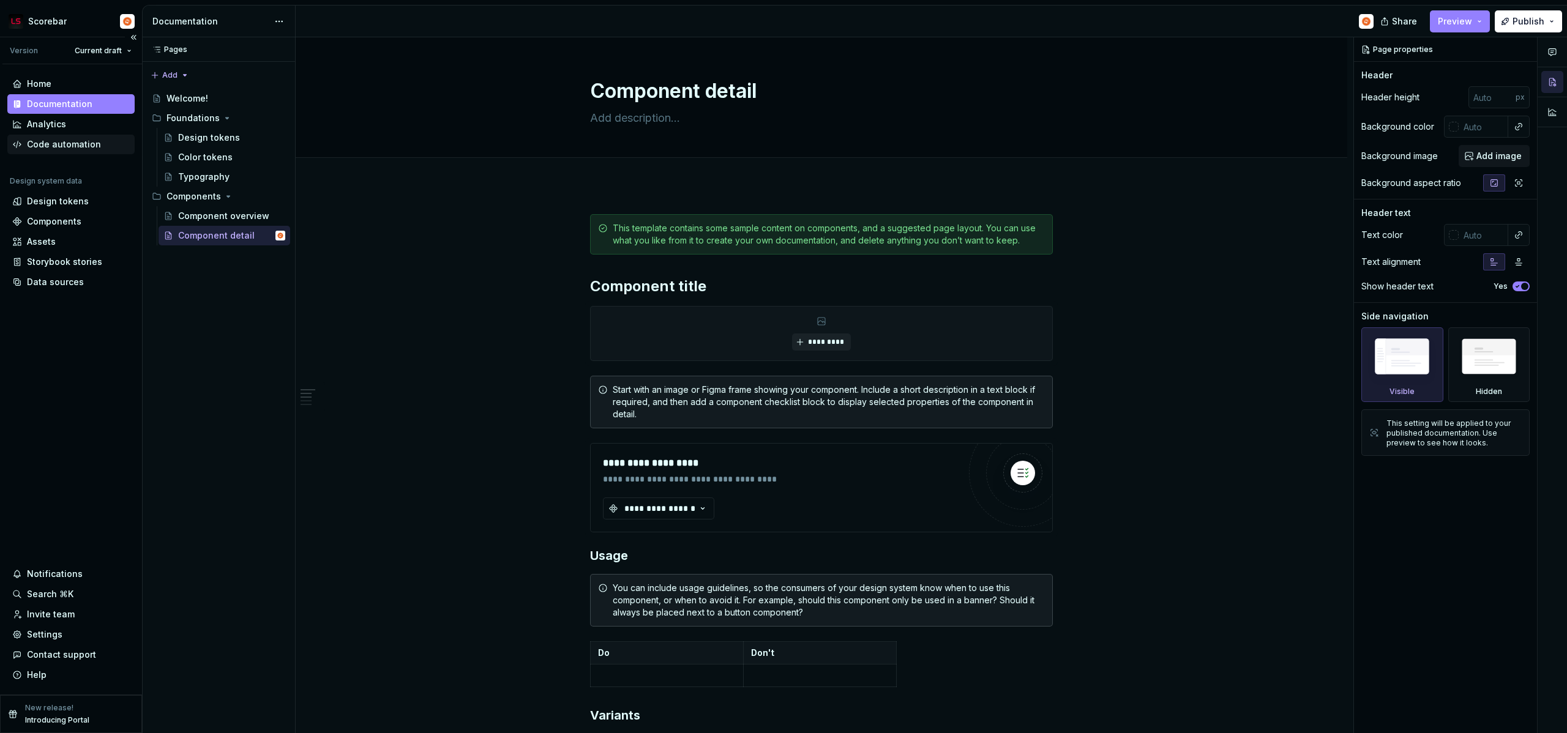
click at [41, 141] on div "Code automation" at bounding box center [64, 144] width 74 height 12
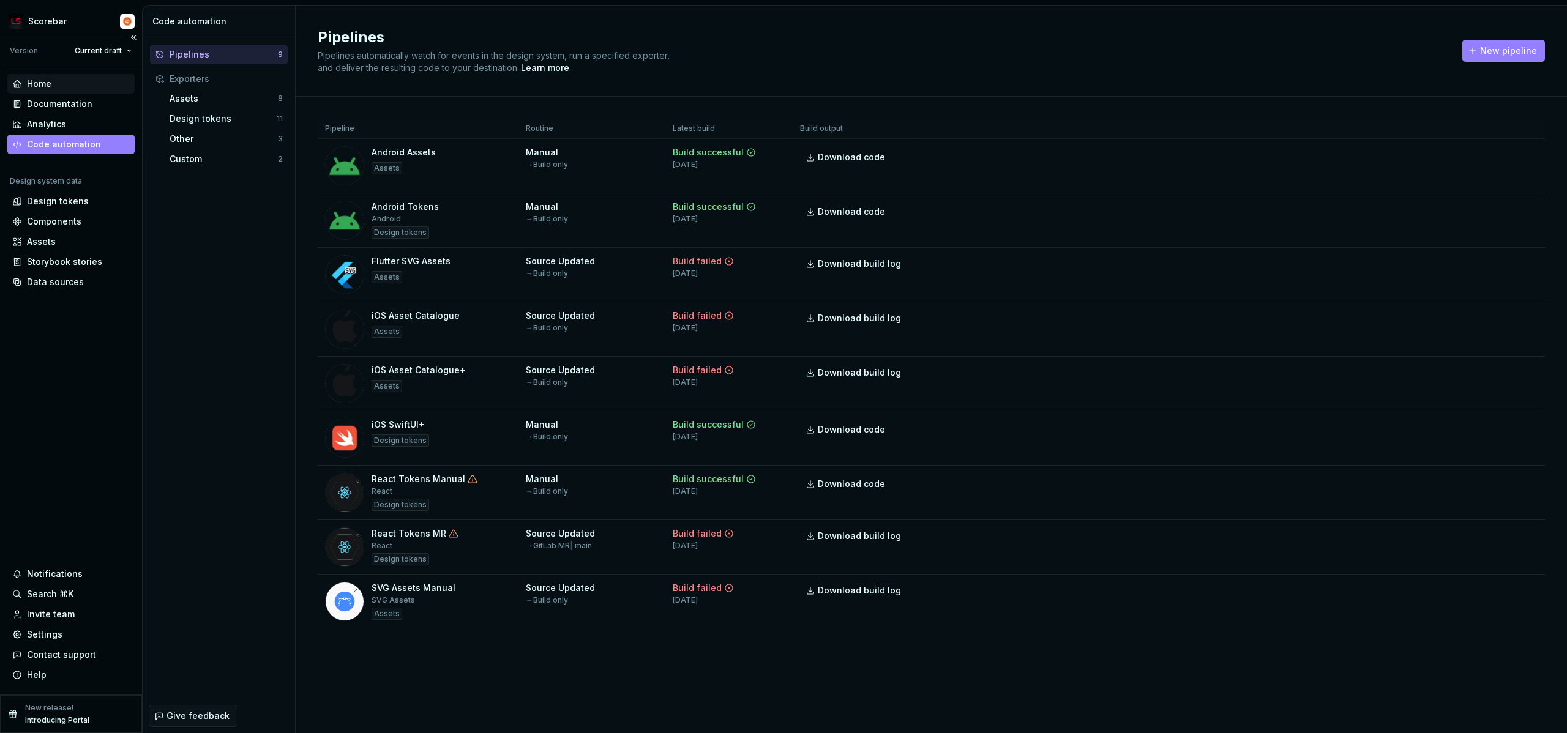
click at [41, 85] on div "Home" at bounding box center [39, 84] width 24 height 12
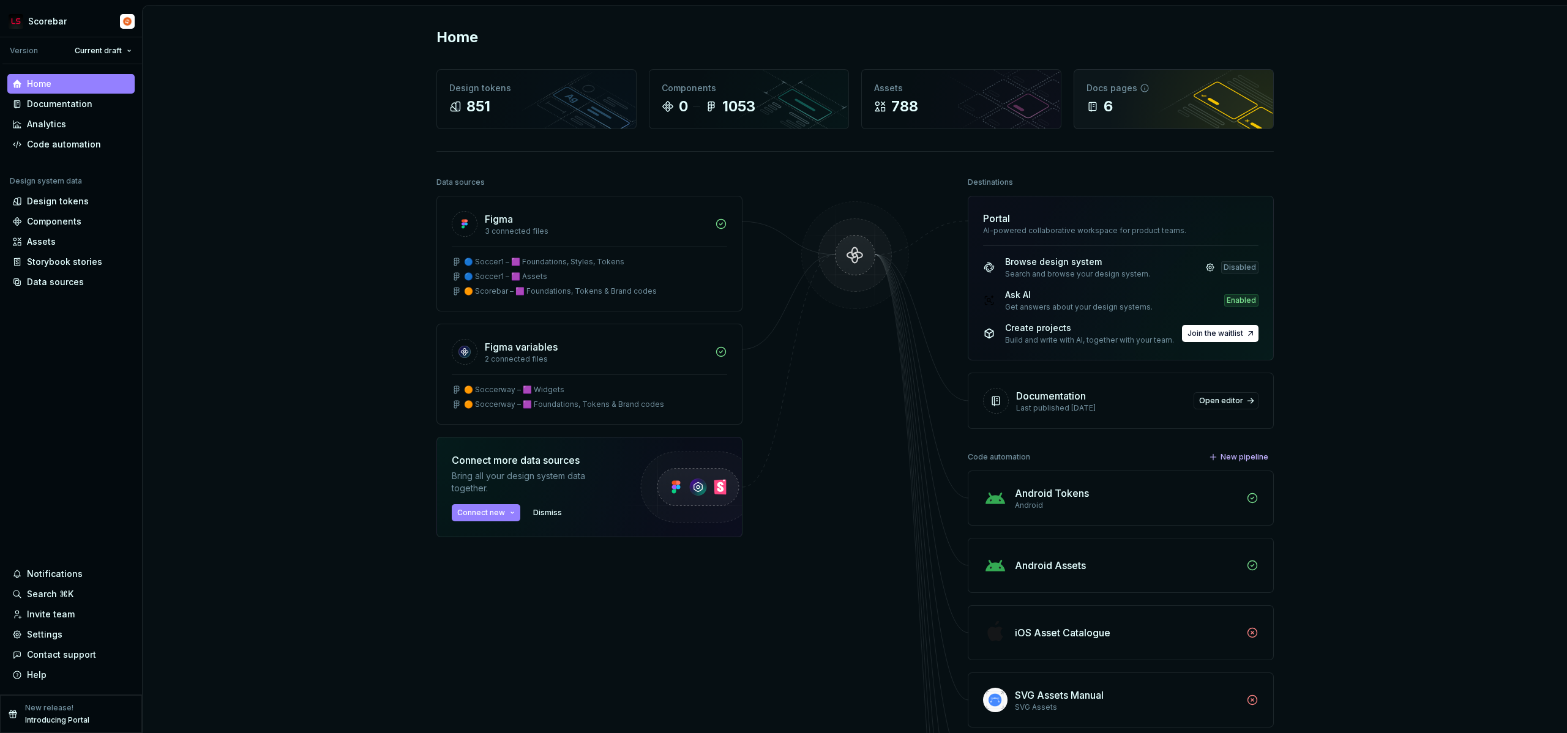
click at [1120, 115] on div "6" at bounding box center [1173, 107] width 174 height 20
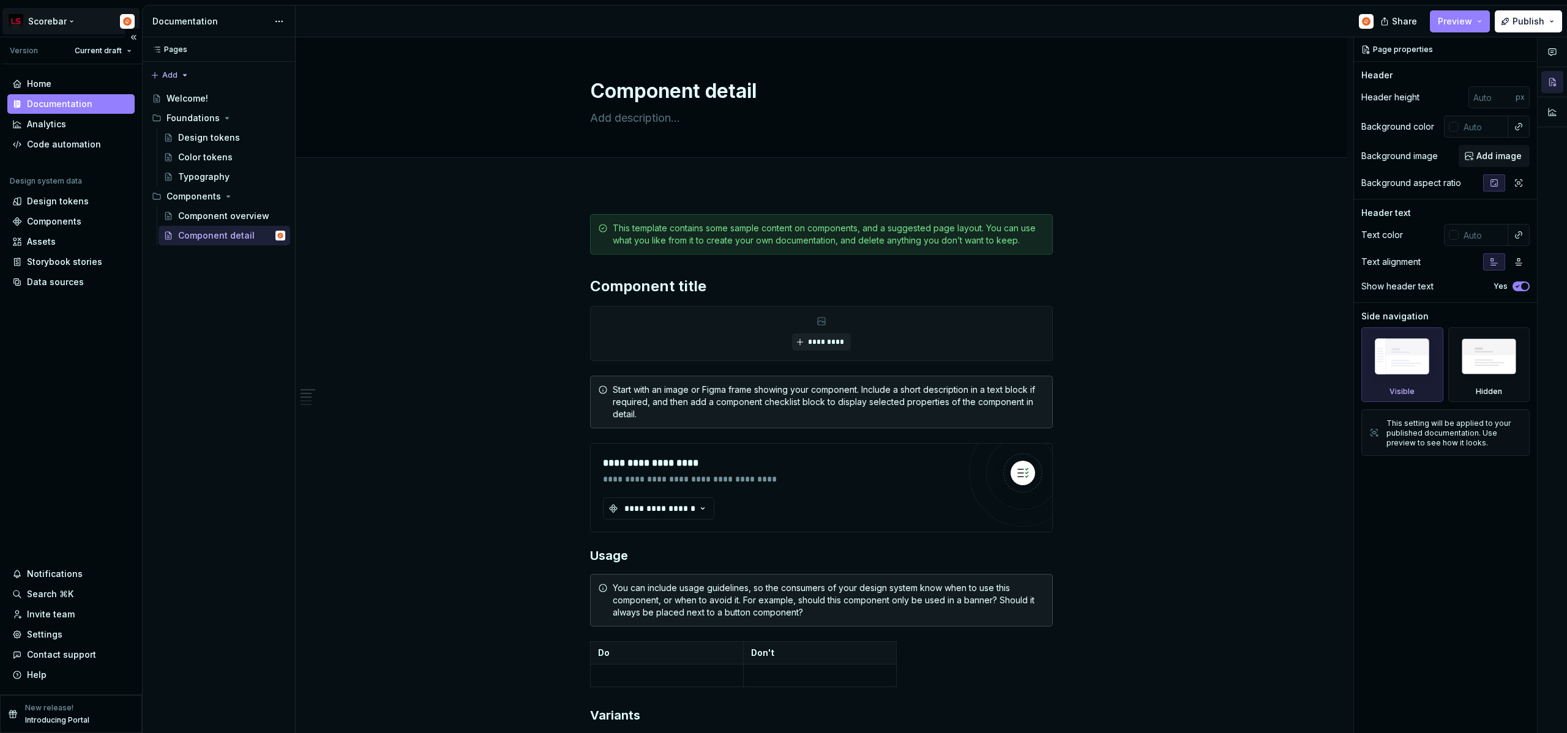
click at [46, 17] on html "Scorebar Version Current draft Home Documentation Analytics Code automation Des…" at bounding box center [783, 366] width 1567 height 733
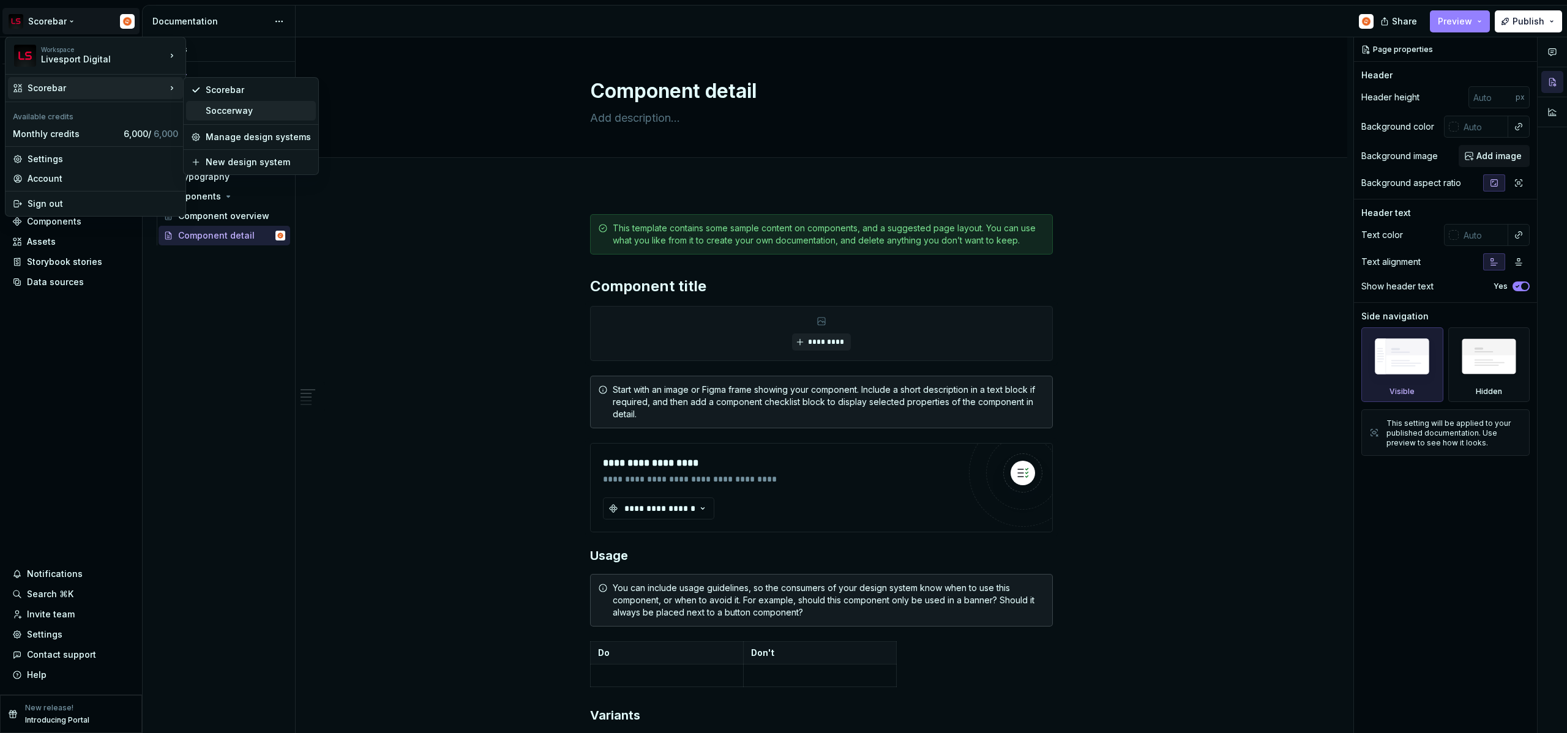
click at [239, 110] on div "Soccerway" at bounding box center [258, 111] width 105 height 12
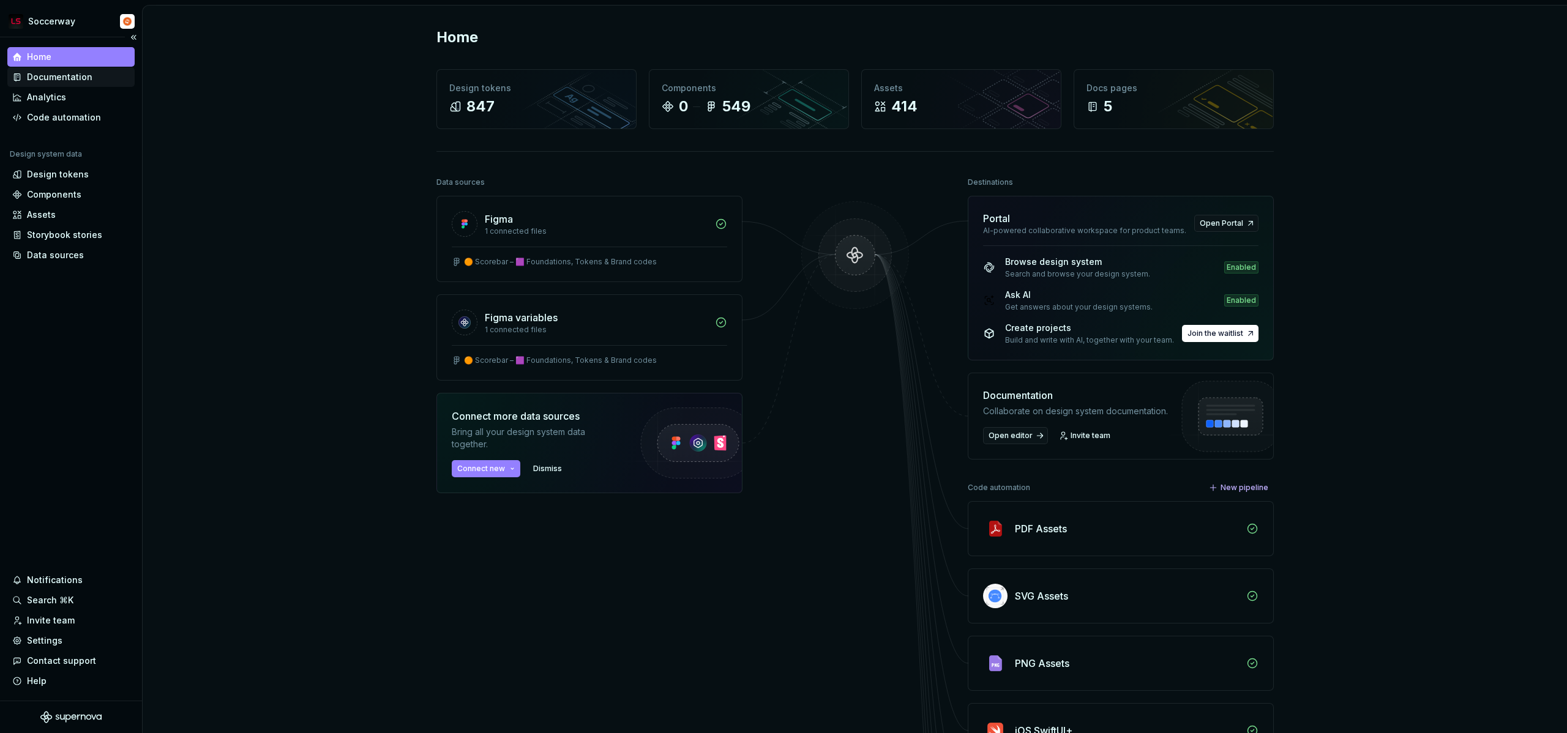
click at [47, 79] on div "Documentation" at bounding box center [59, 77] width 65 height 12
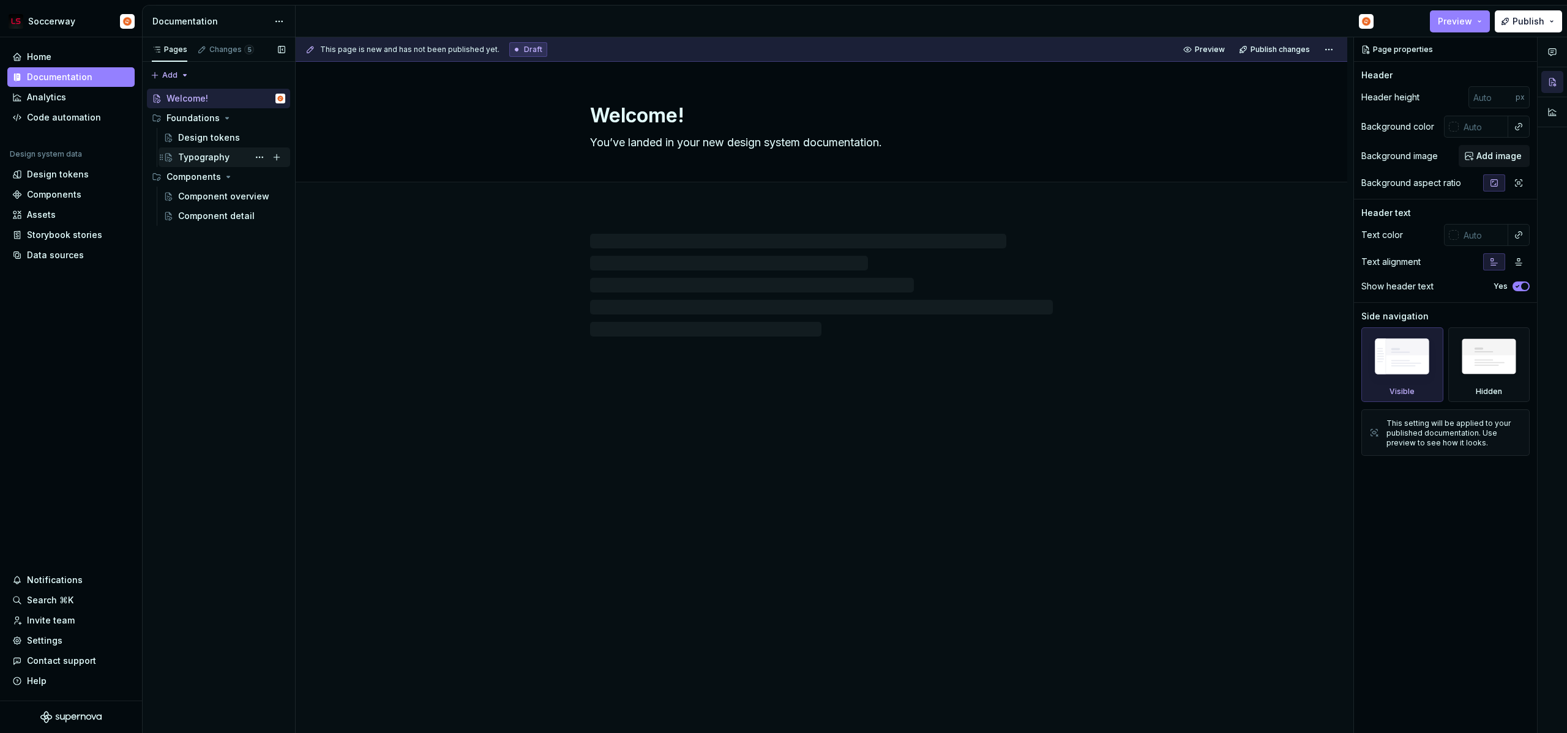
click at [199, 156] on div "Typography" at bounding box center [203, 157] width 51 height 12
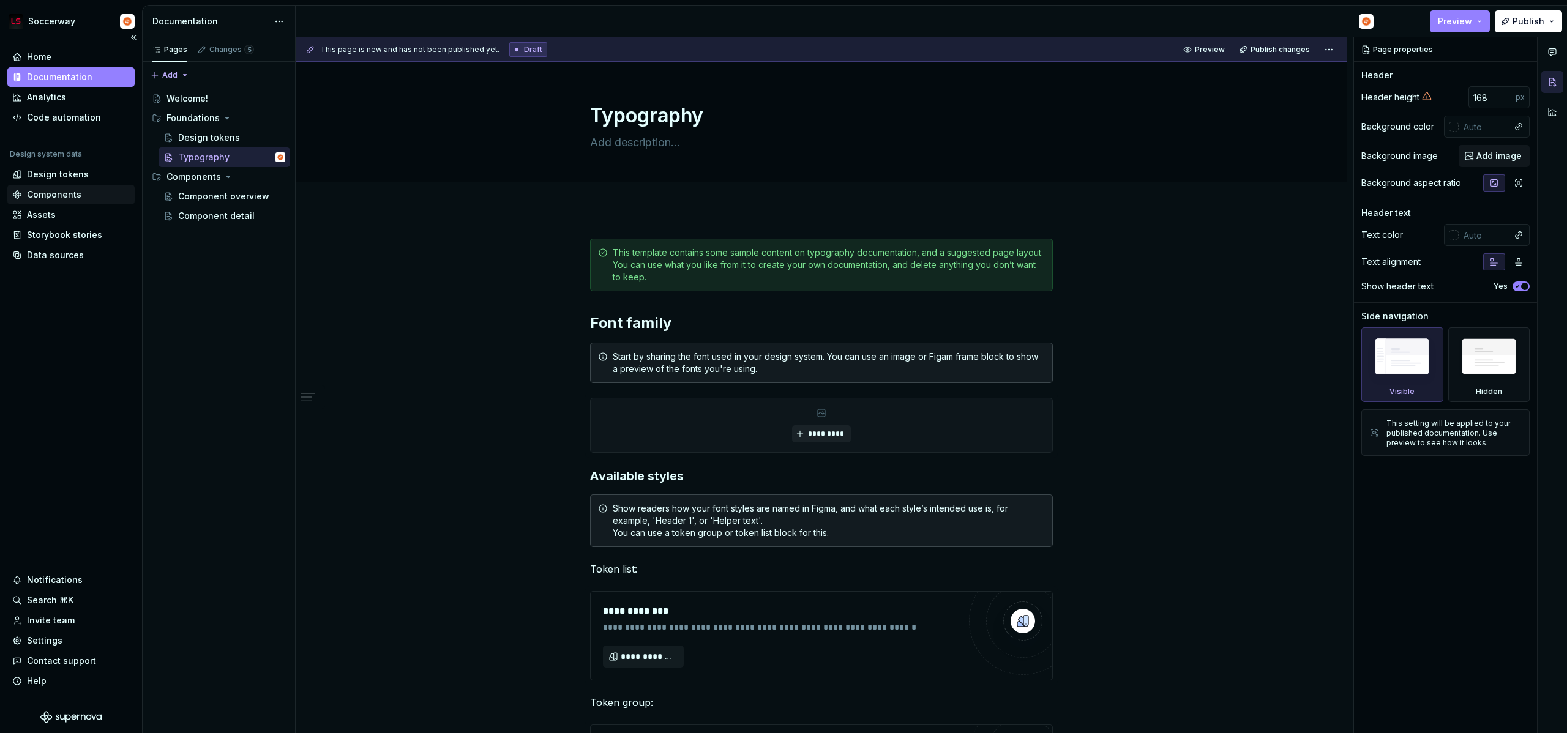
click at [47, 193] on div "Components" at bounding box center [54, 194] width 54 height 12
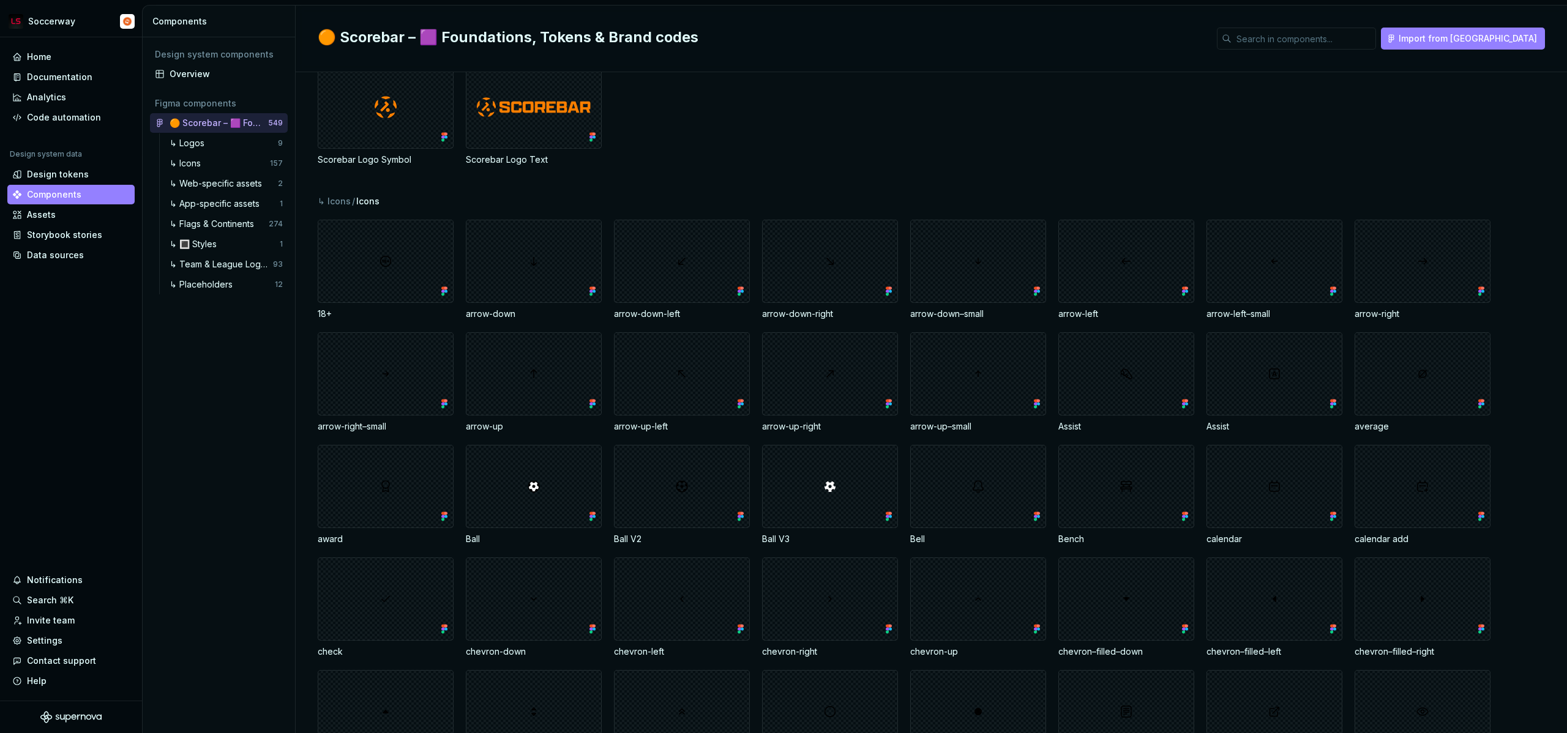
scroll to position [207, 0]
click at [66, 220] on div "Assets" at bounding box center [70, 215] width 117 height 12
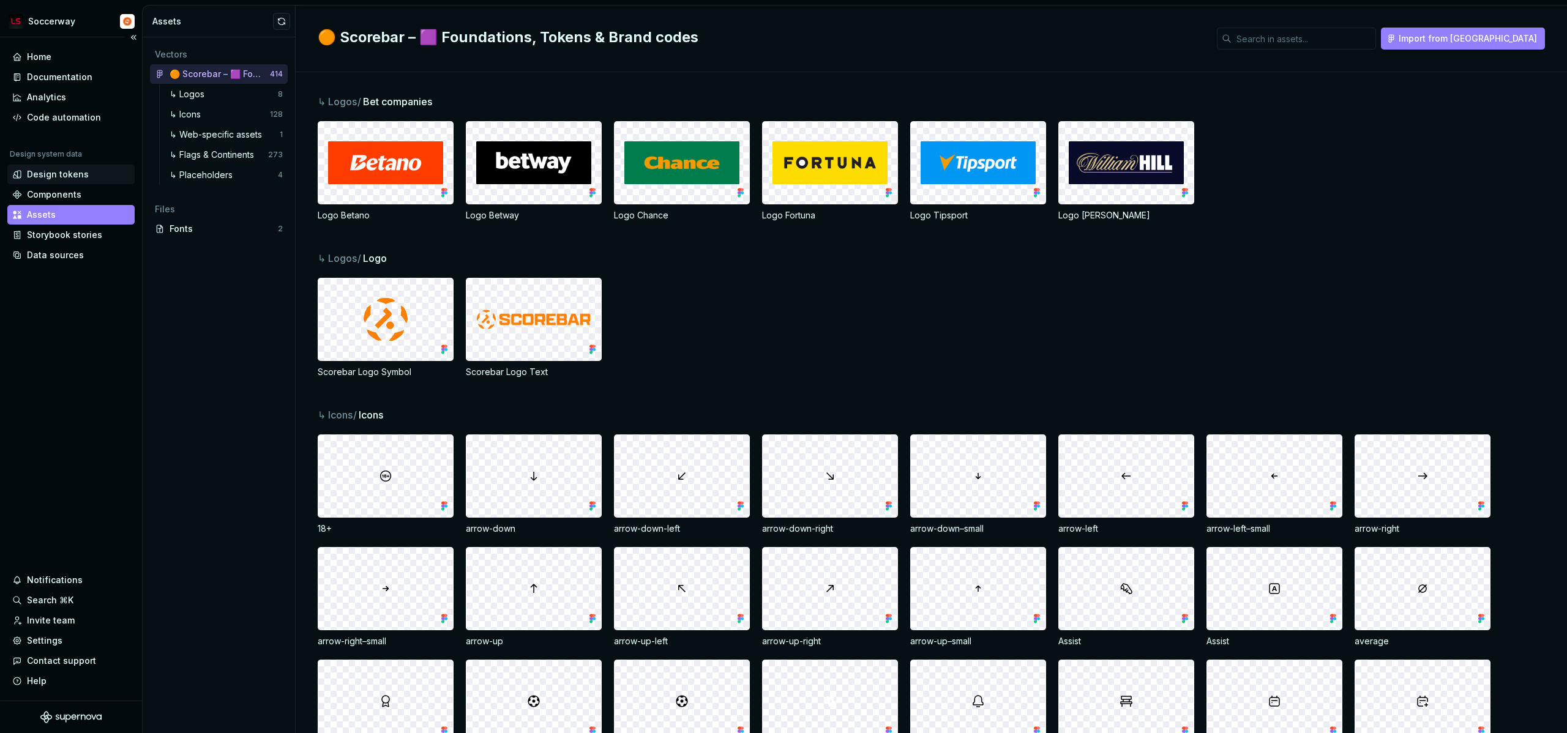
click at [69, 174] on div "Design tokens" at bounding box center [58, 174] width 62 height 12
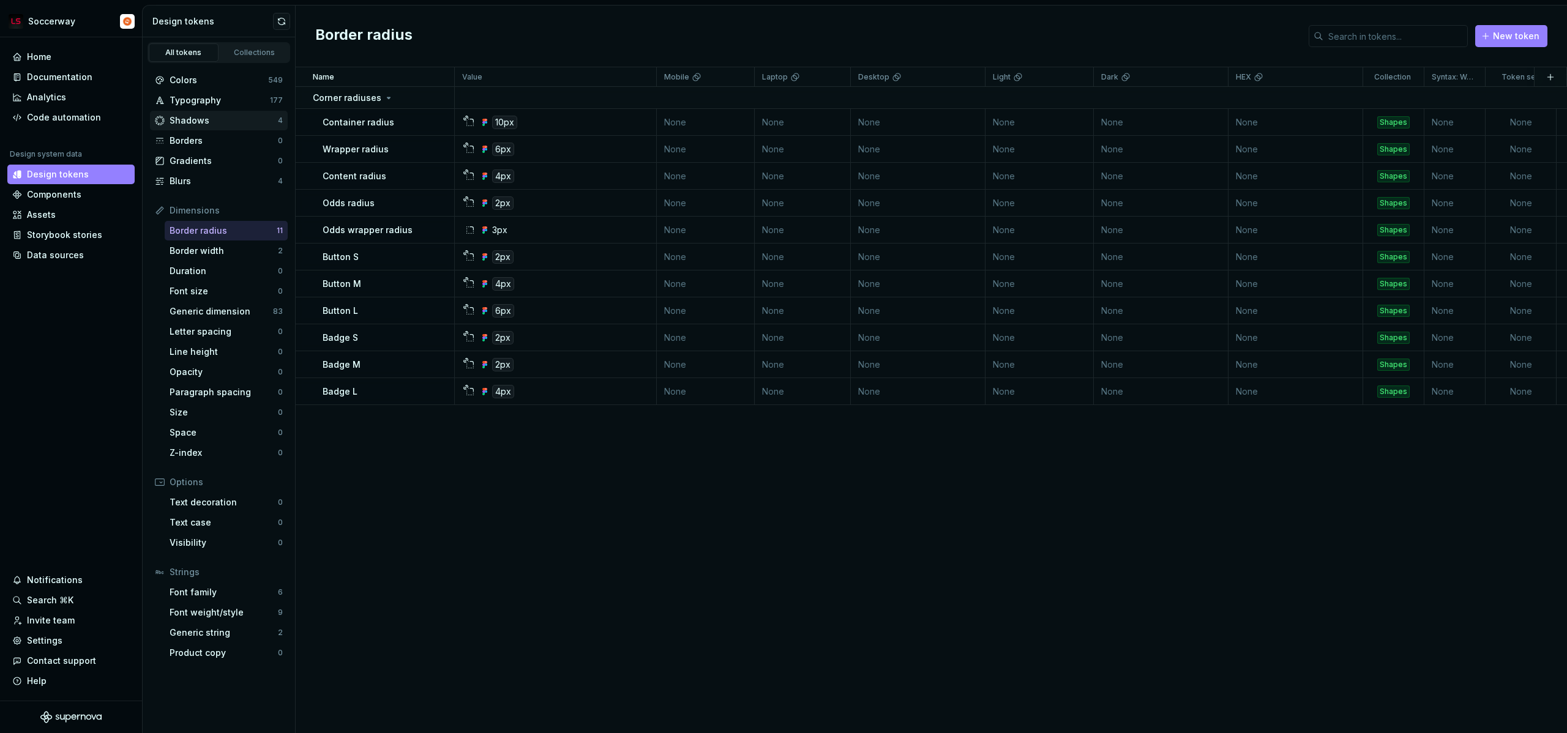
click at [194, 119] on div "Shadows" at bounding box center [224, 120] width 108 height 12
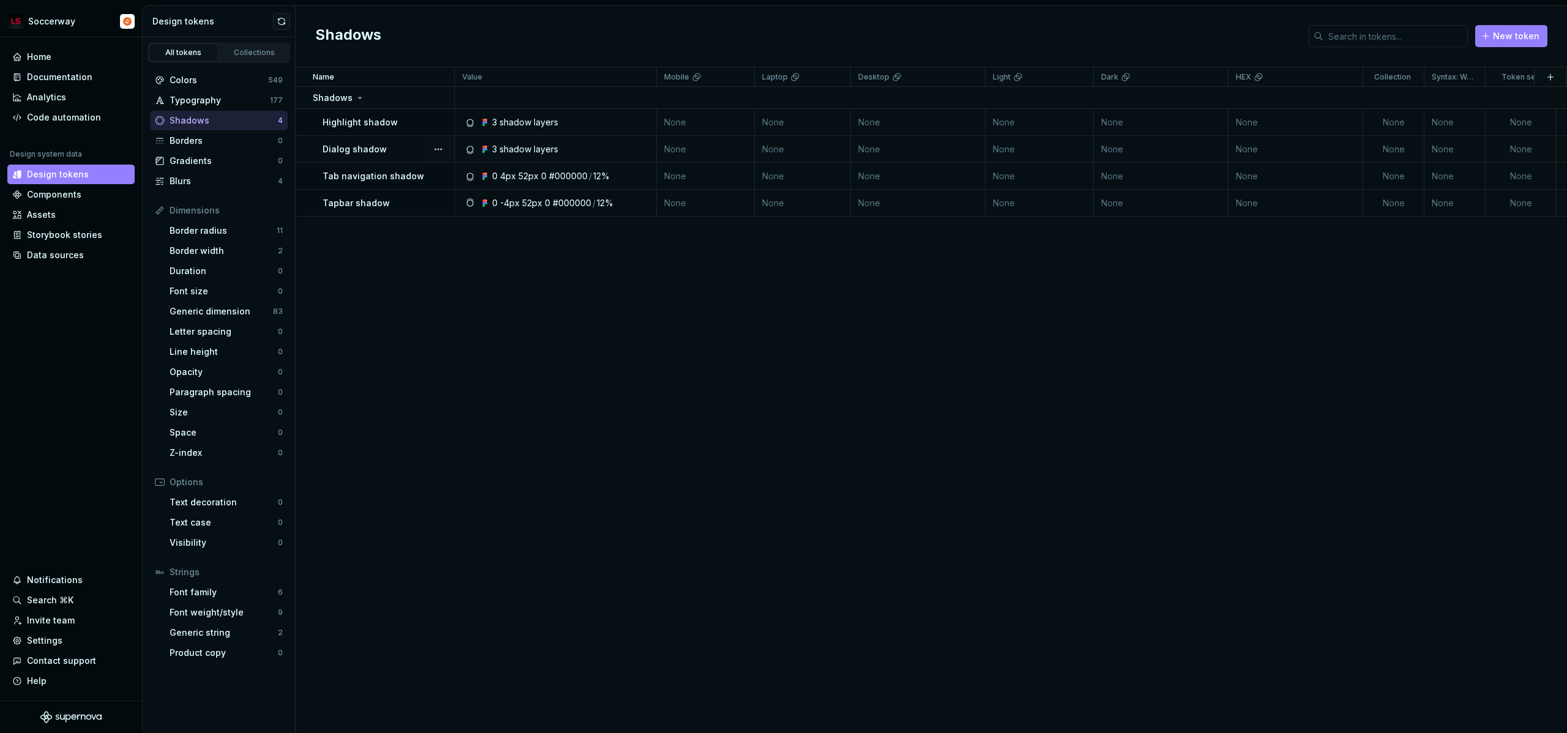
click at [511, 149] on div "3 shadow layers" at bounding box center [525, 149] width 66 height 12
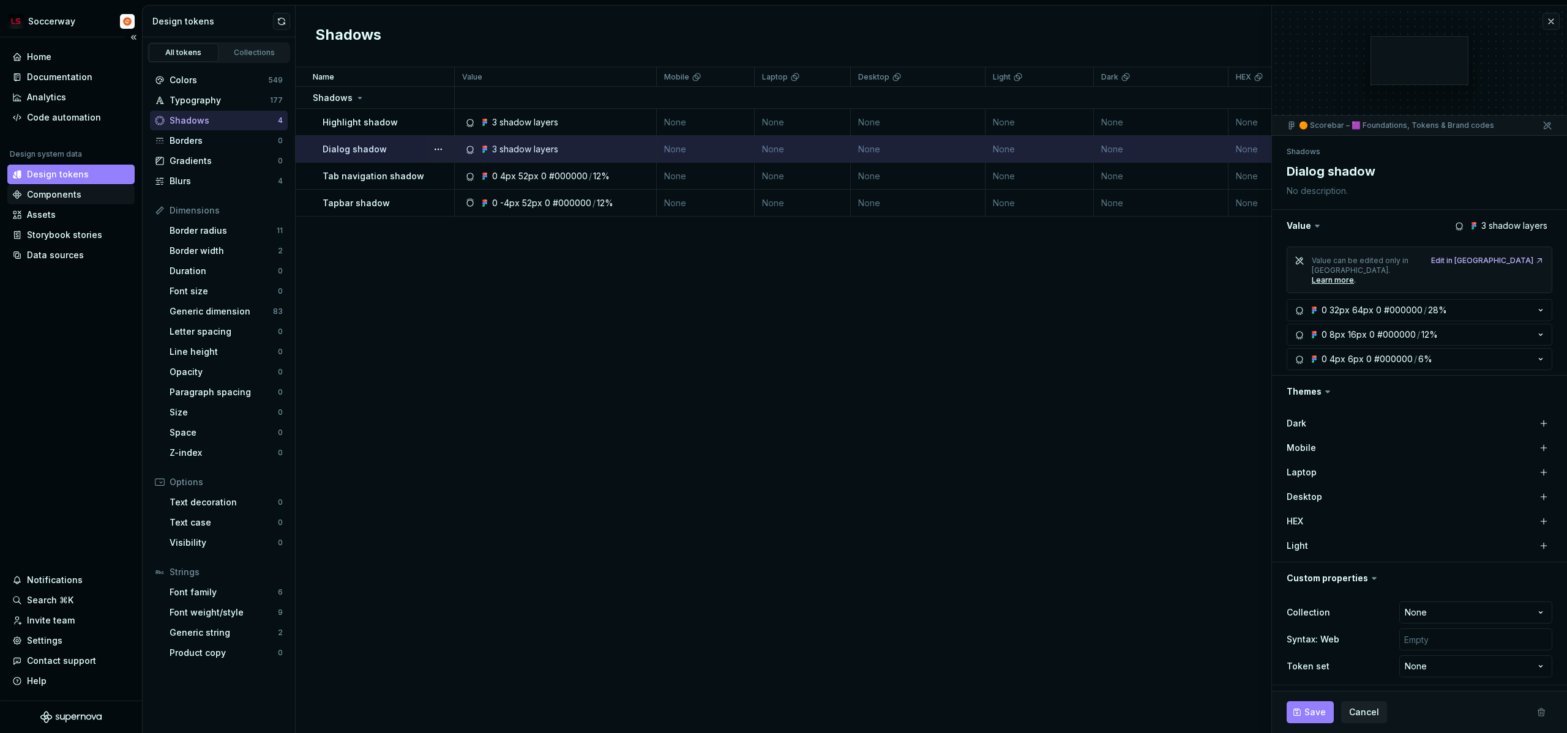
click at [54, 200] on div "Components" at bounding box center [54, 194] width 54 height 12
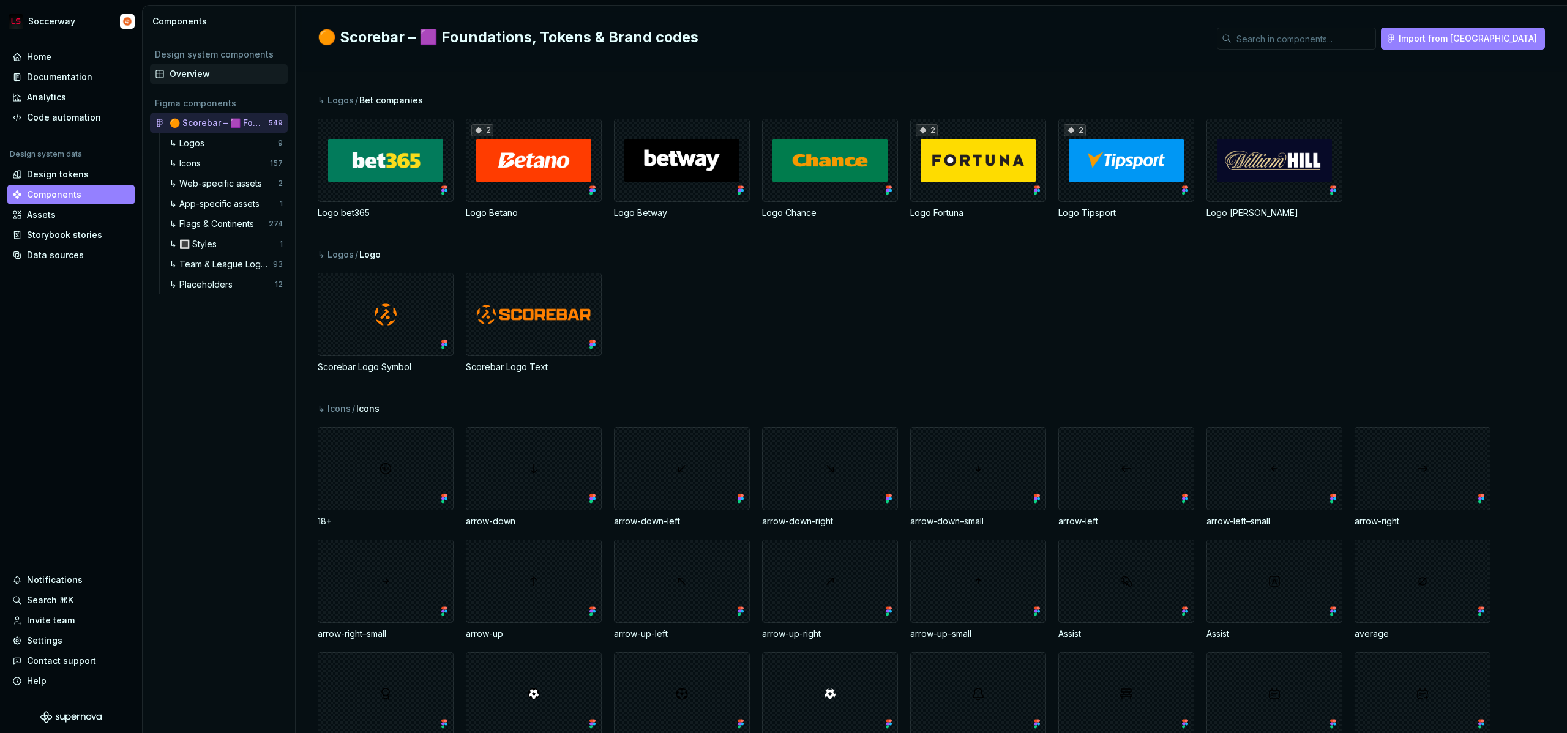
click at [188, 76] on div "Overview" at bounding box center [226, 74] width 113 height 12
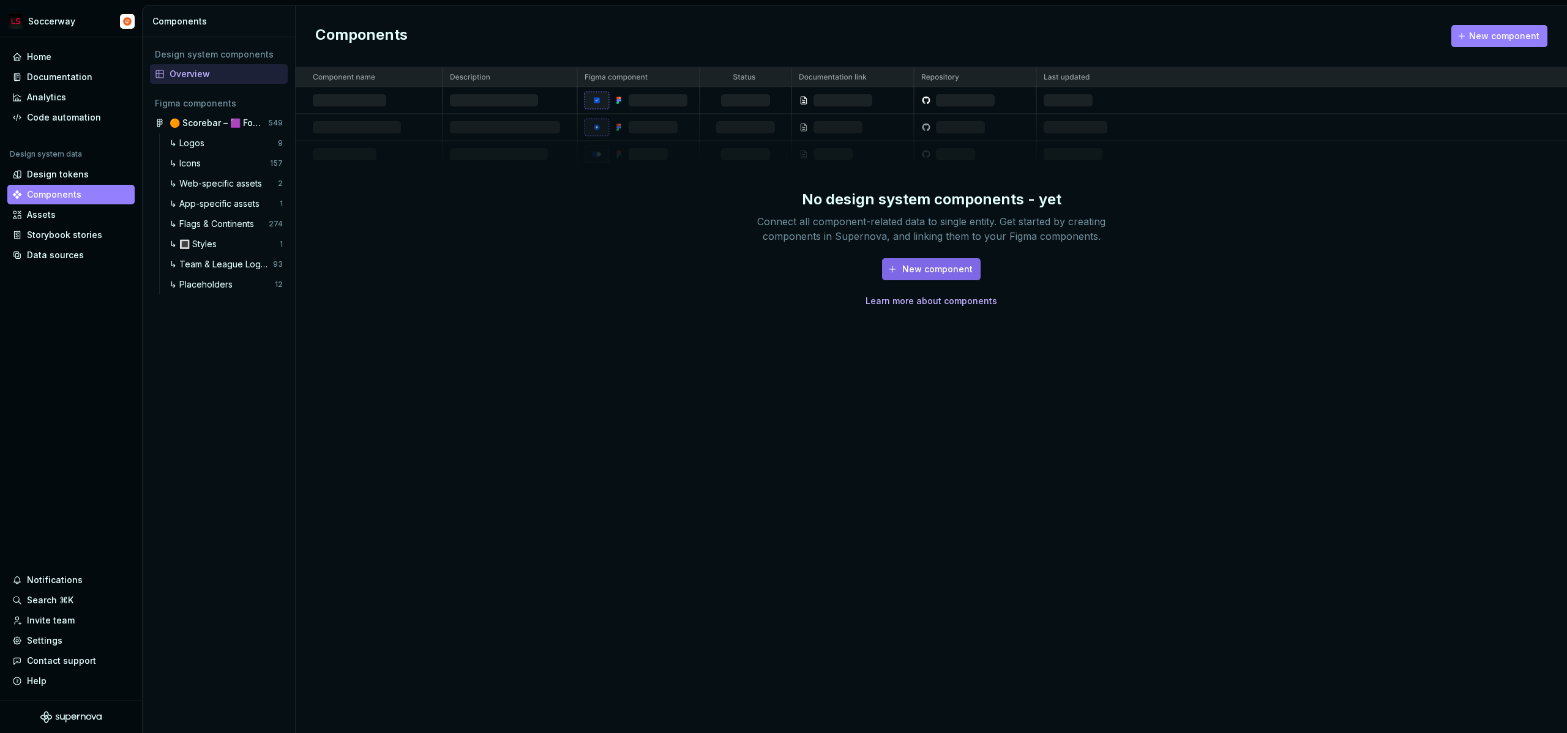
click at [931, 275] on span "New component" at bounding box center [937, 269] width 70 height 12
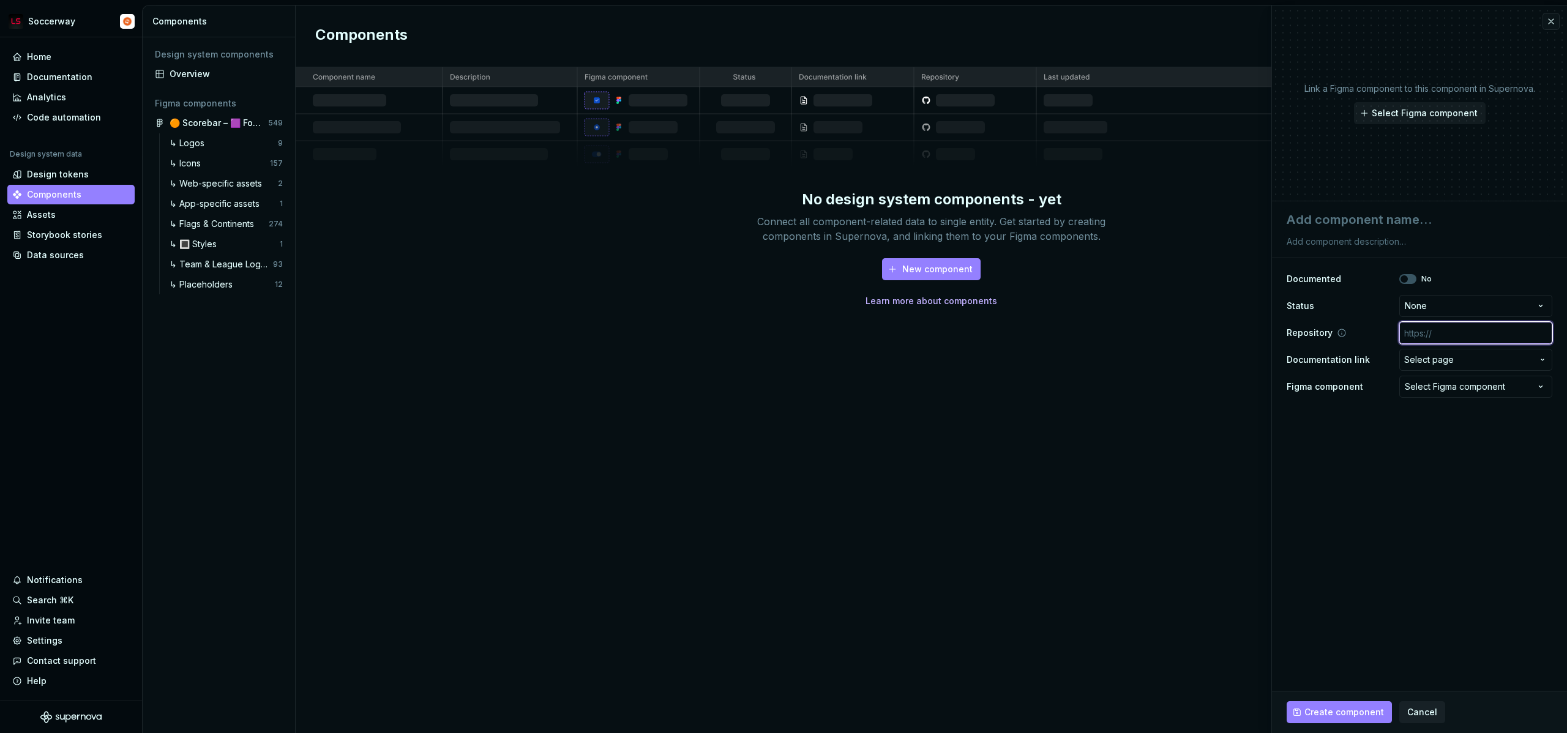
click at [1442, 334] on input "text" at bounding box center [1475, 333] width 153 height 22
type textarea "*"
click at [1439, 359] on span "Select page" at bounding box center [1429, 360] width 50 height 12
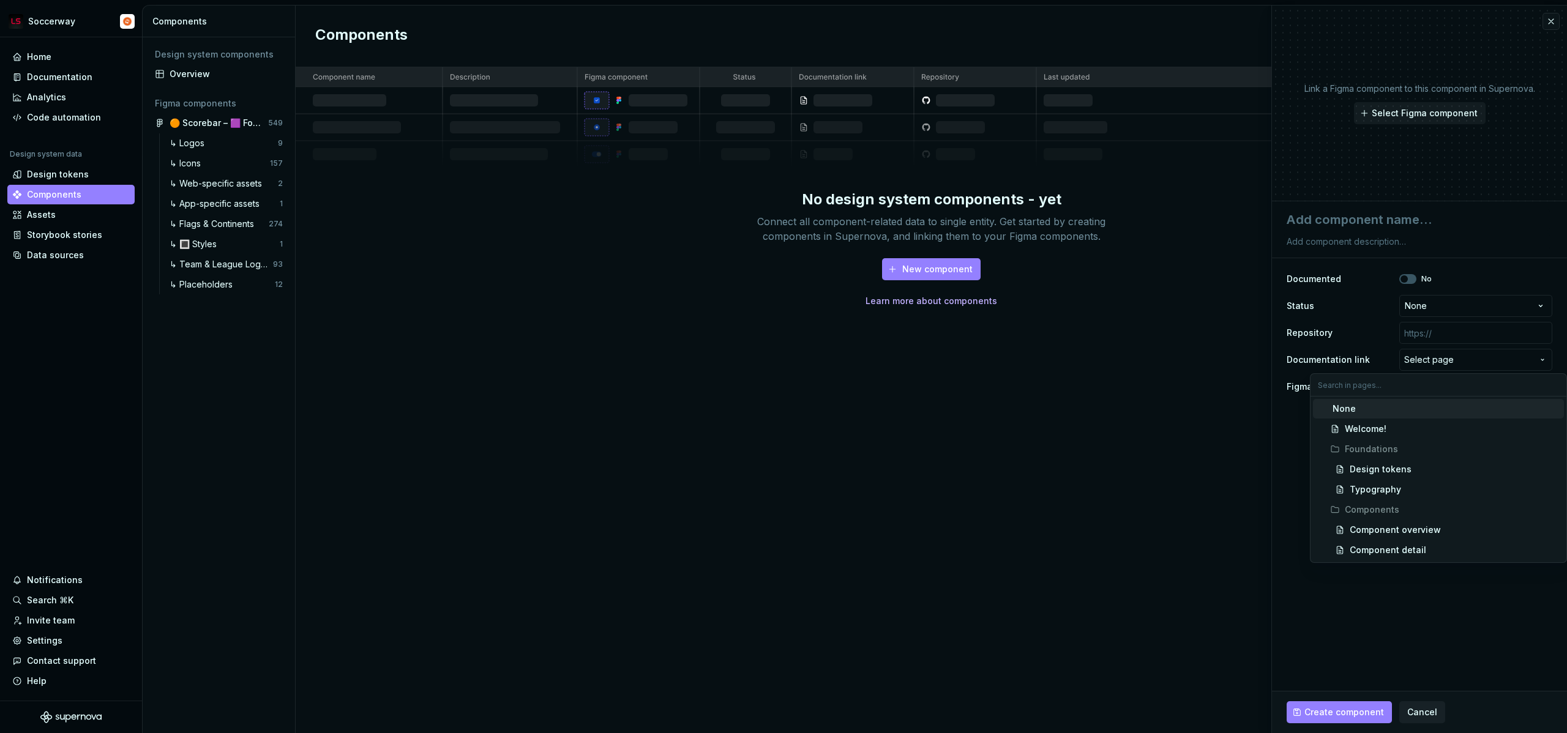
click at [1322, 343] on html "**********" at bounding box center [783, 366] width 1567 height 733
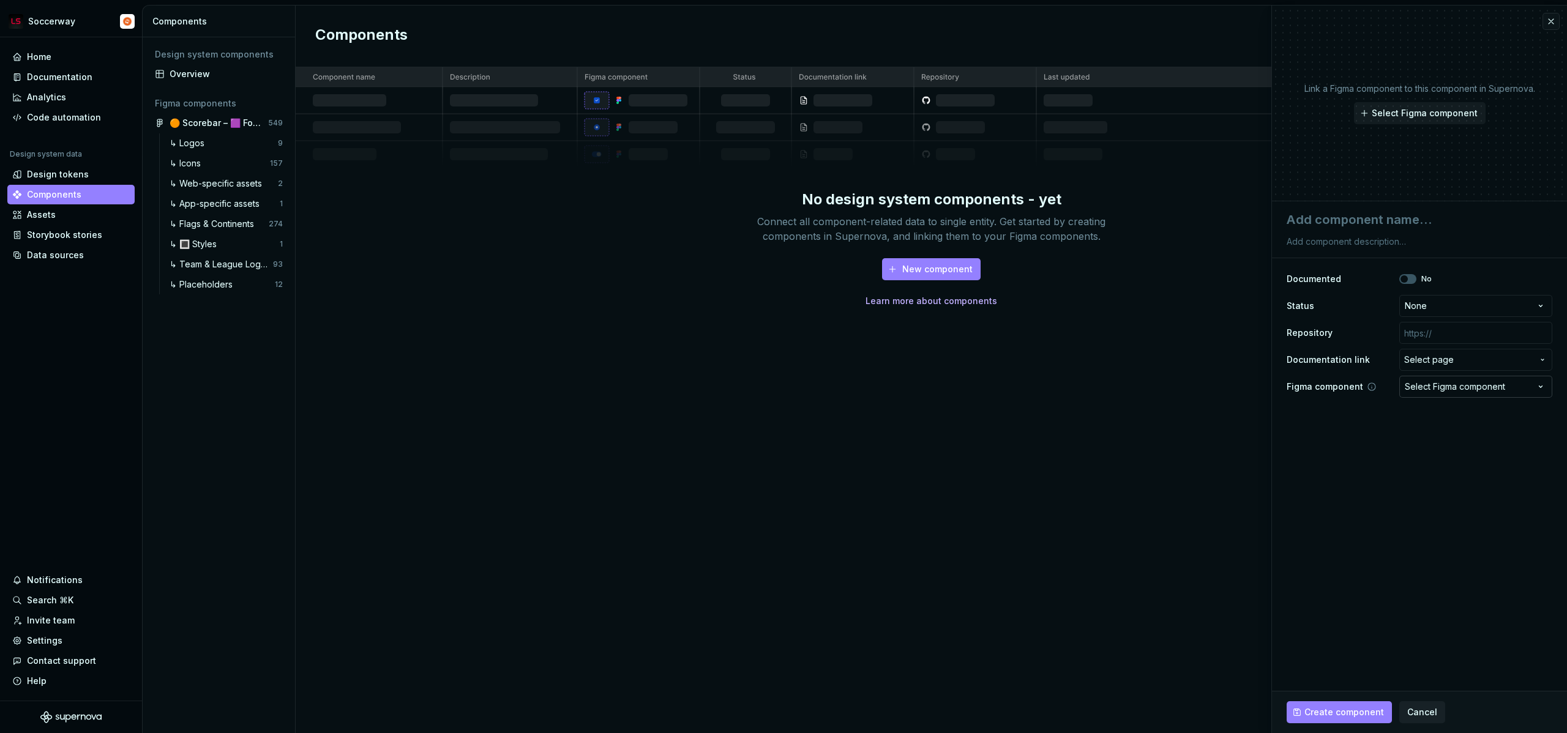
click at [1458, 393] on button "Select Figma component" at bounding box center [1475, 387] width 153 height 22
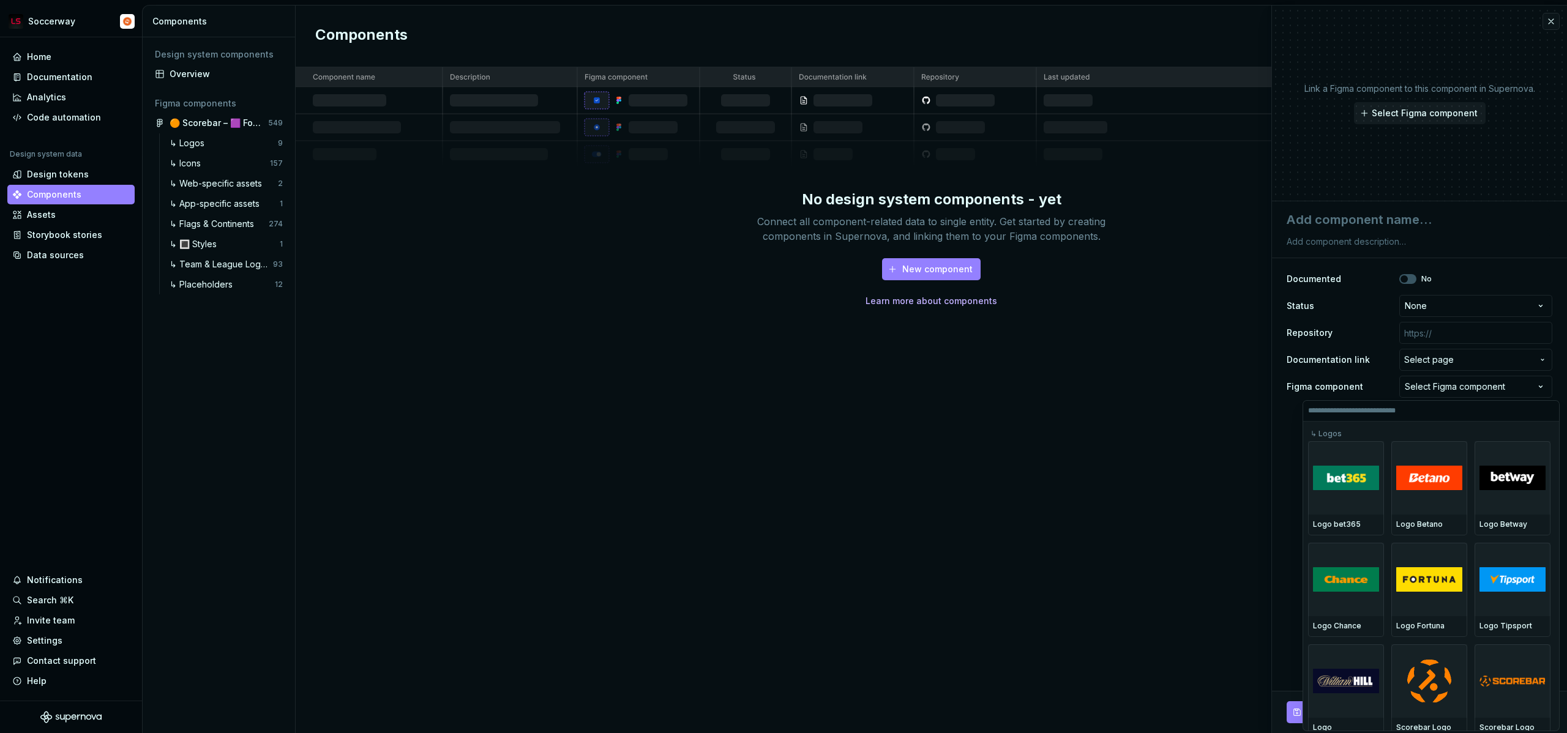
click at [1393, 401] on label at bounding box center [1431, 411] width 256 height 21
click at [1393, 406] on input "search" at bounding box center [1431, 411] width 256 height 10
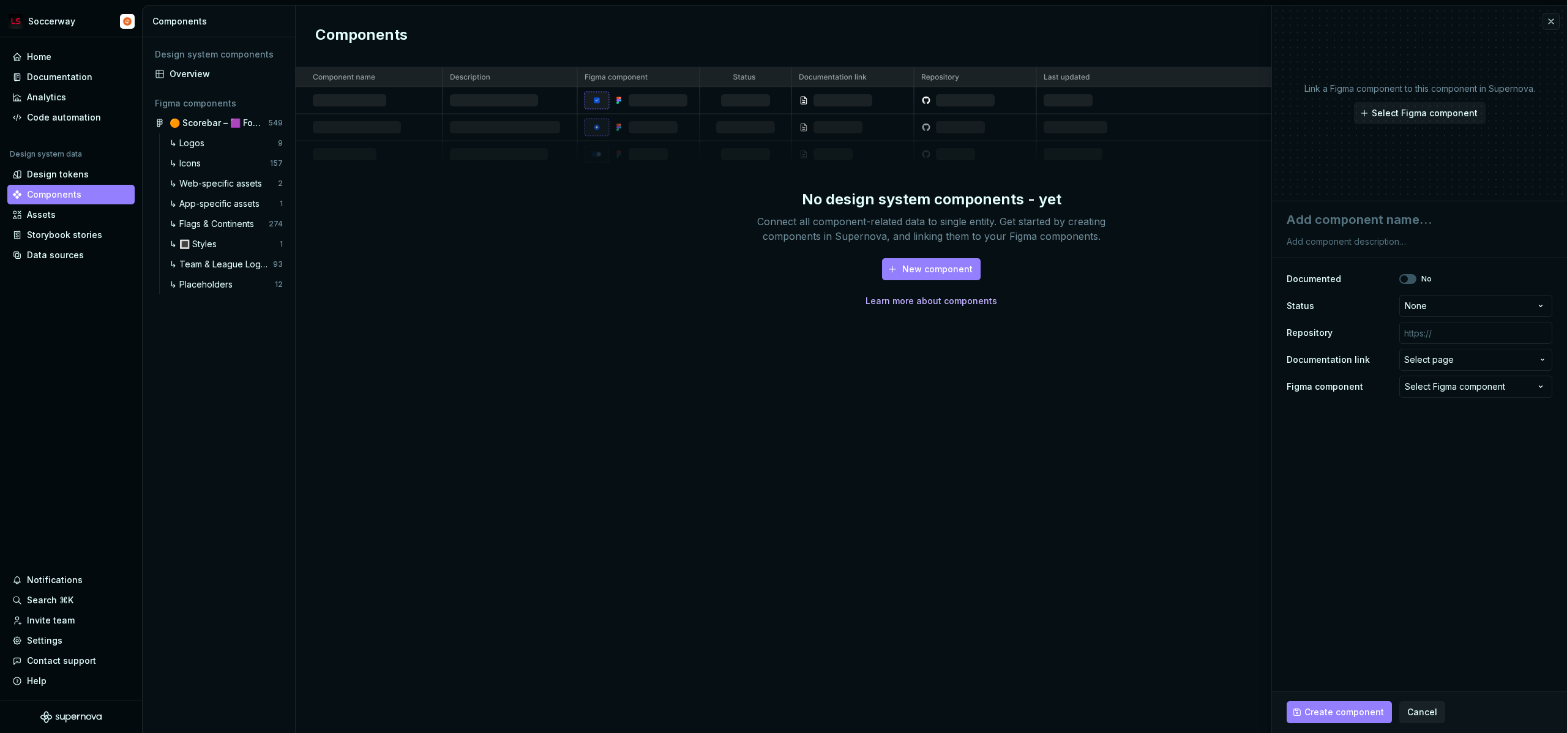
click at [1346, 324] on html "**********" at bounding box center [783, 366] width 1567 height 733
click at [1428, 307] on html "**********" at bounding box center [783, 366] width 1567 height 733
click at [1502, 274] on html "**********" at bounding box center [783, 366] width 1567 height 733
click at [1373, 242] on textarea at bounding box center [1417, 241] width 266 height 17
click at [1374, 220] on textarea at bounding box center [1417, 220] width 266 height 22
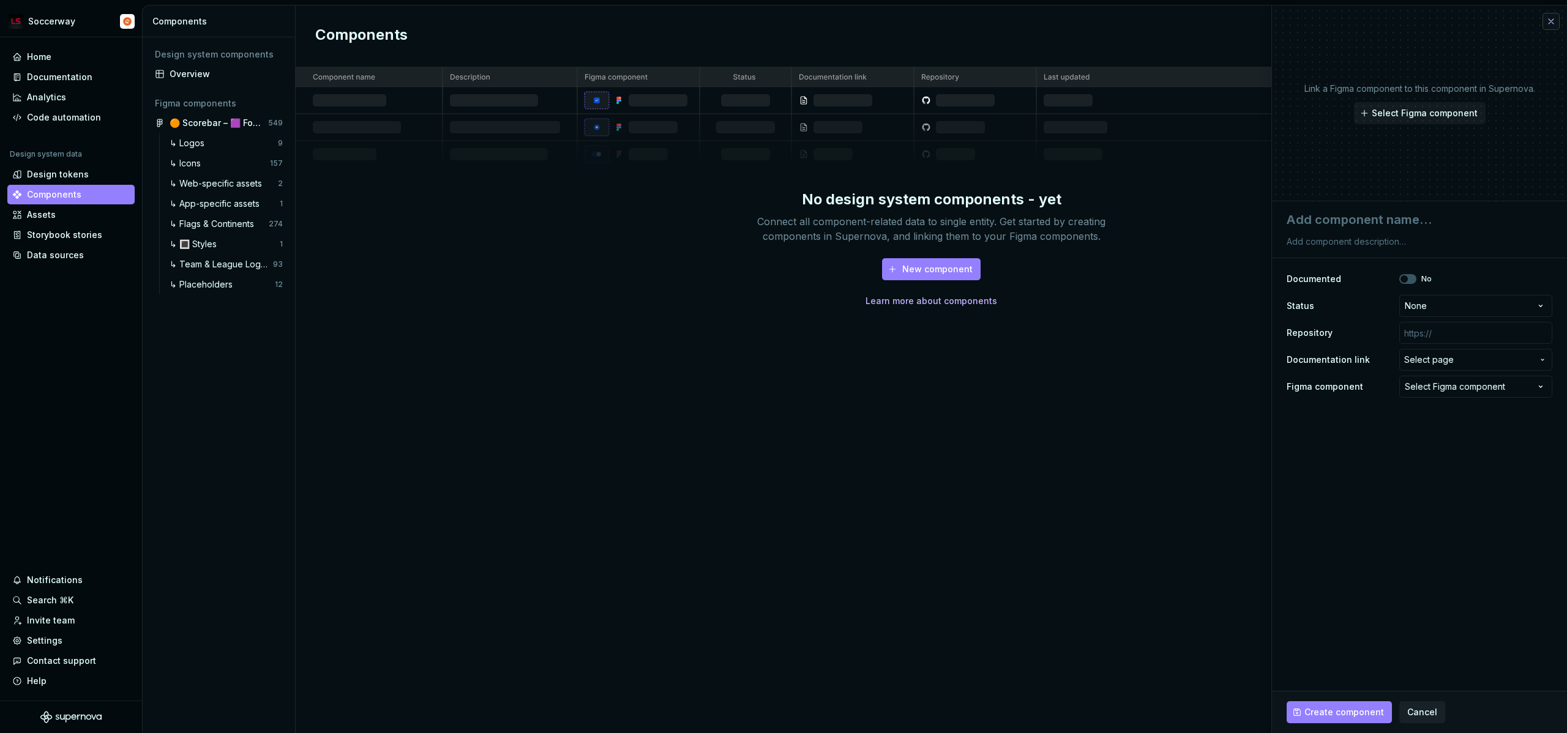
click at [1550, 23] on button "button" at bounding box center [1550, 21] width 17 height 17
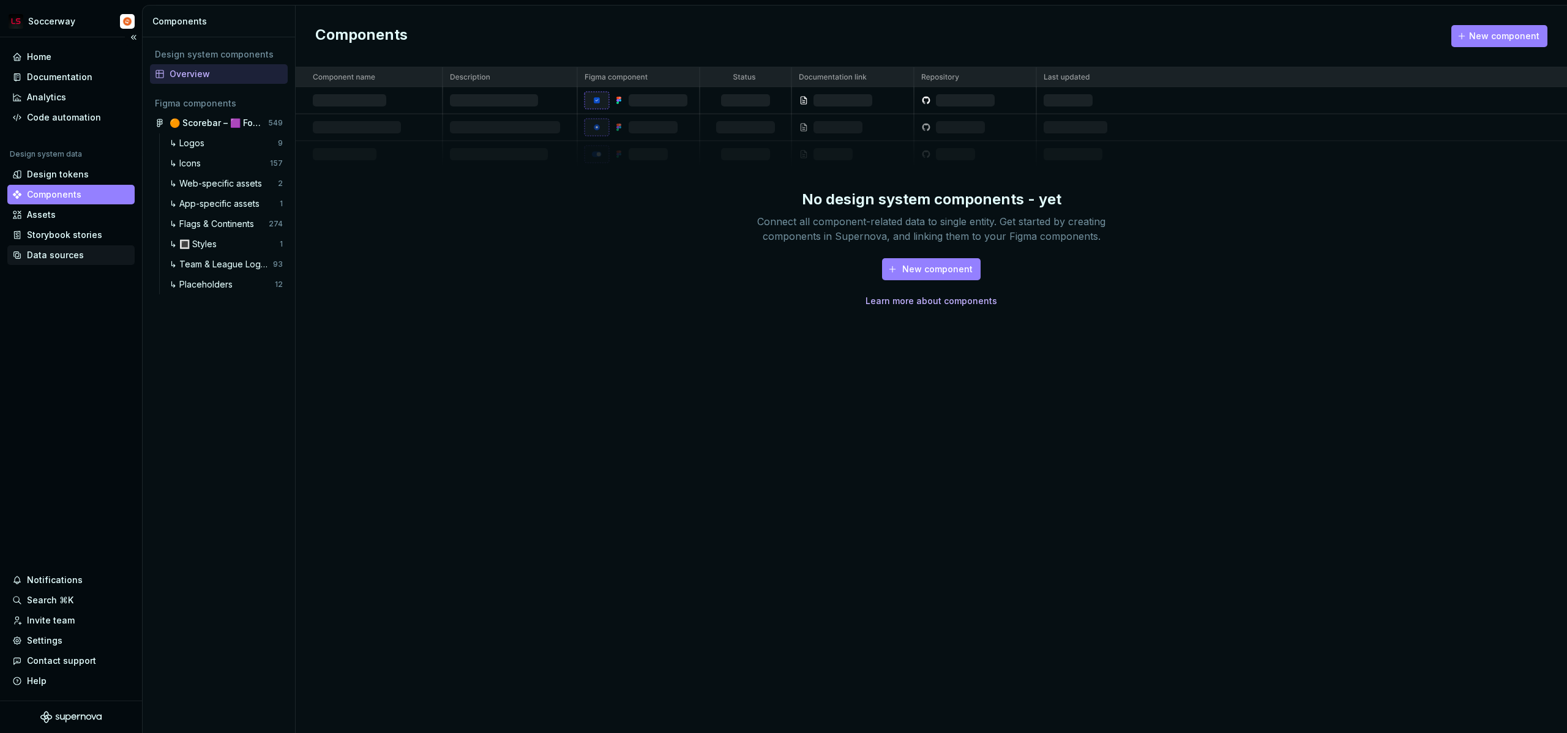
click at [35, 250] on div "Data sources" at bounding box center [55, 255] width 57 height 12
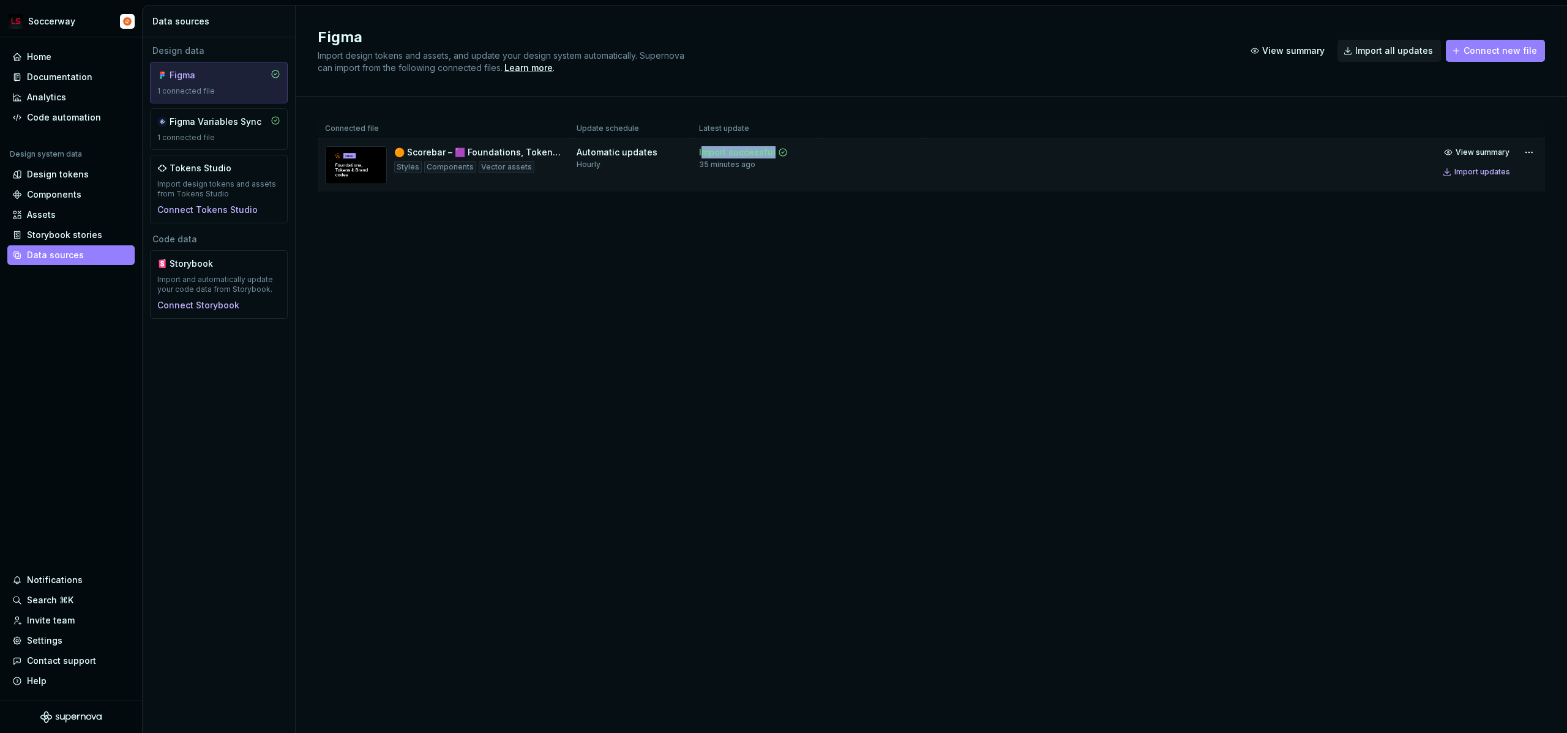
drag, startPoint x: 688, startPoint y: 149, endPoint x: 801, endPoint y: 151, distance: 113.2
click at [801, 151] on td "Import successful 35 minutes ago" at bounding box center [755, 165] width 127 height 53
drag, startPoint x: 688, startPoint y: 164, endPoint x: 718, endPoint y: 164, distance: 30.0
click at [718, 164] on div "35 minutes ago" at bounding box center [727, 165] width 56 height 10
drag, startPoint x: 693, startPoint y: 242, endPoint x: 671, endPoint y: 226, distance: 26.7
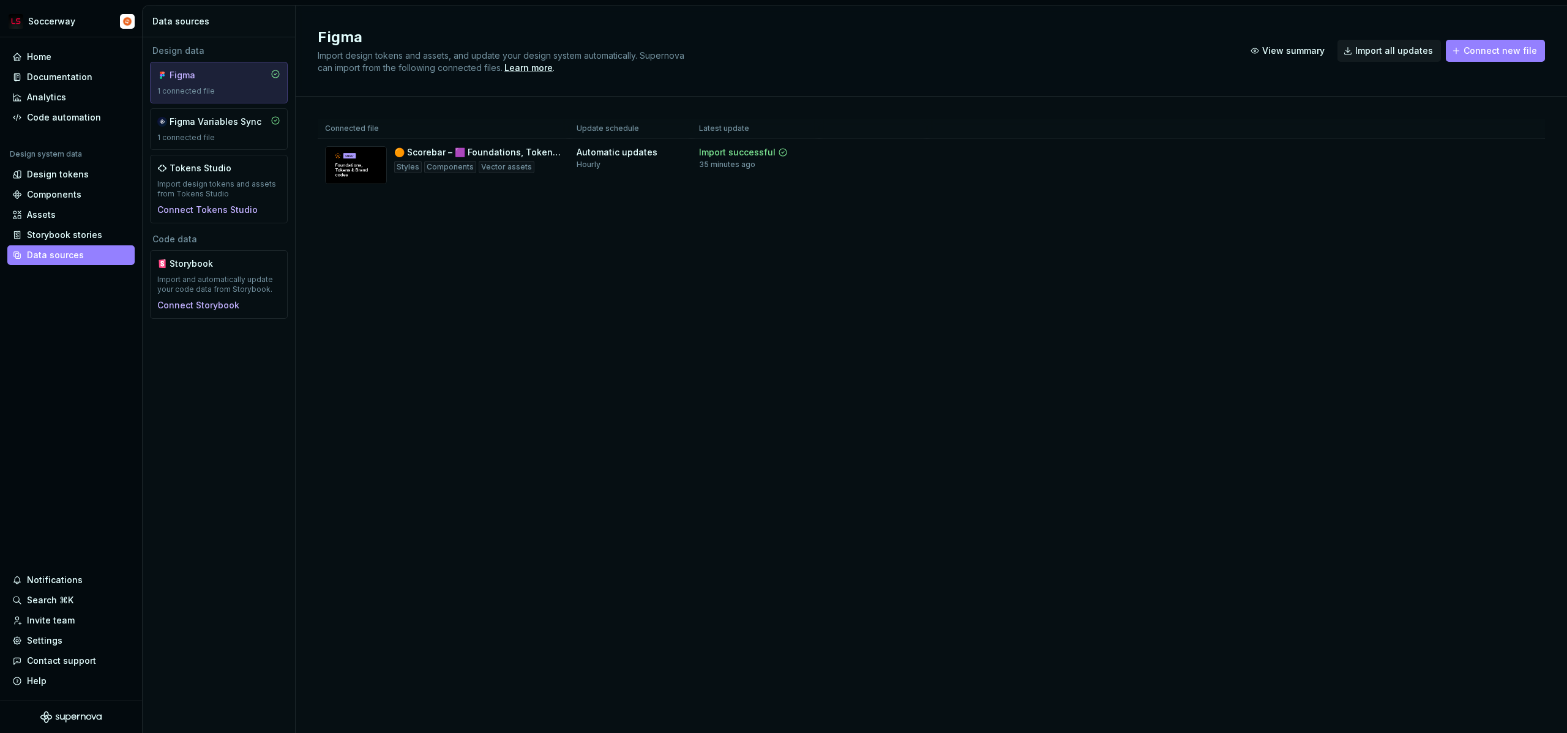
click at [693, 242] on div "Figma Import design tokens and assets, and update your design system automatica…" at bounding box center [931, 370] width 1271 height 728
click at [45, 51] on div "Home" at bounding box center [39, 57] width 24 height 12
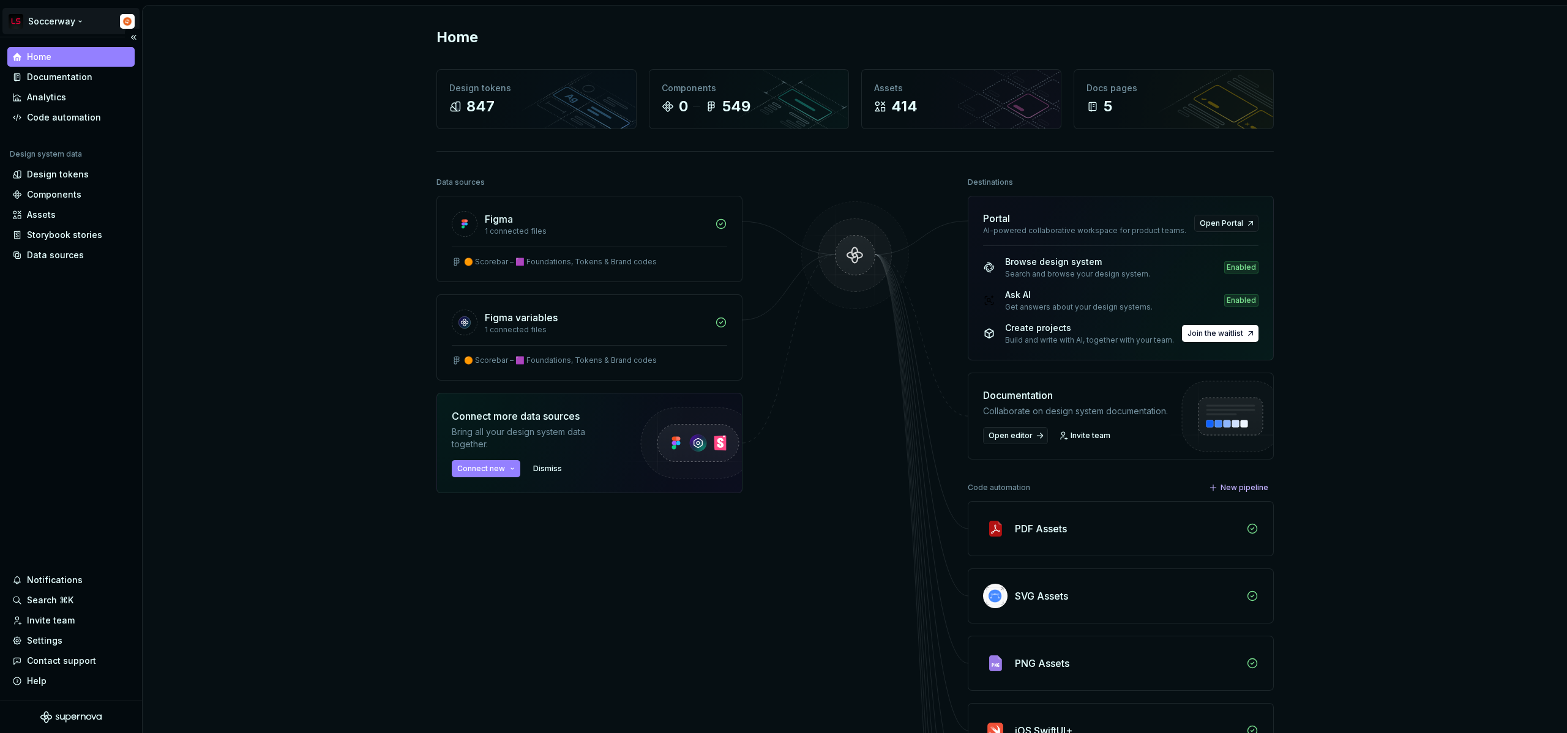
click at [52, 26] on html "Soccerway Home Documentation Analytics Code automation Design system data Desig…" at bounding box center [783, 366] width 1567 height 733
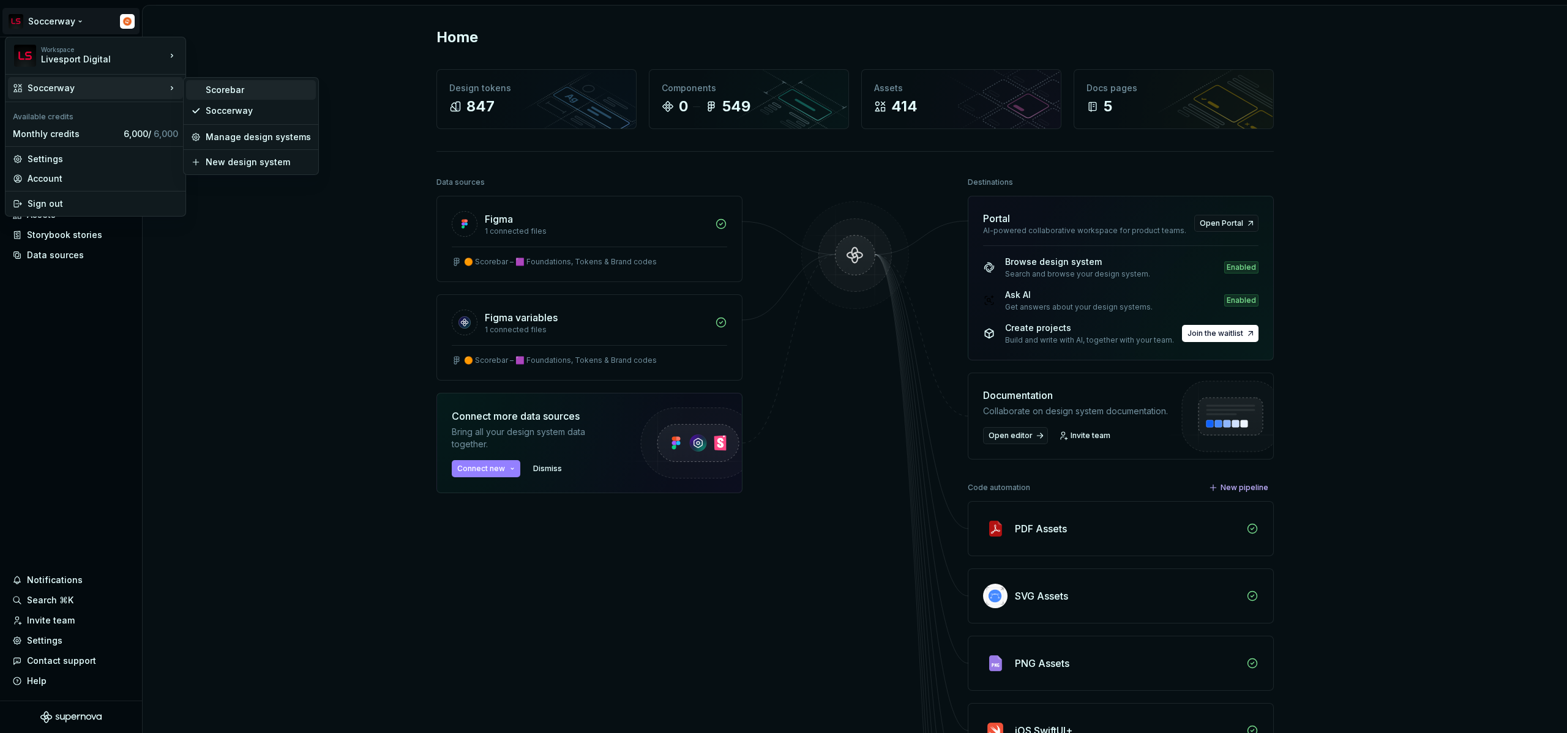
click at [233, 89] on div "Scorebar" at bounding box center [258, 90] width 105 height 12
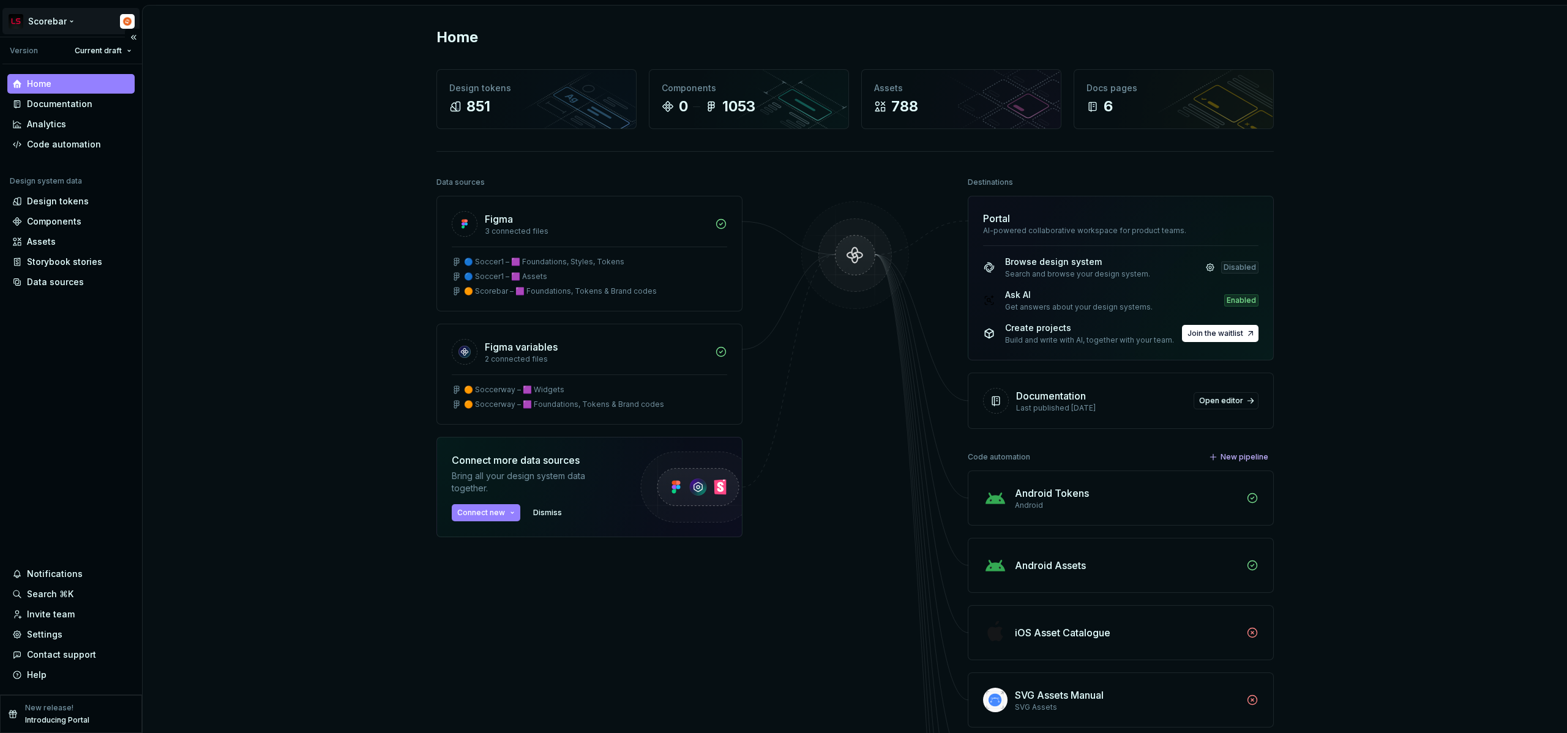
click at [53, 18] on html "Scorebar Version Current draft Home Documentation Analytics Code automation Des…" at bounding box center [783, 366] width 1567 height 733
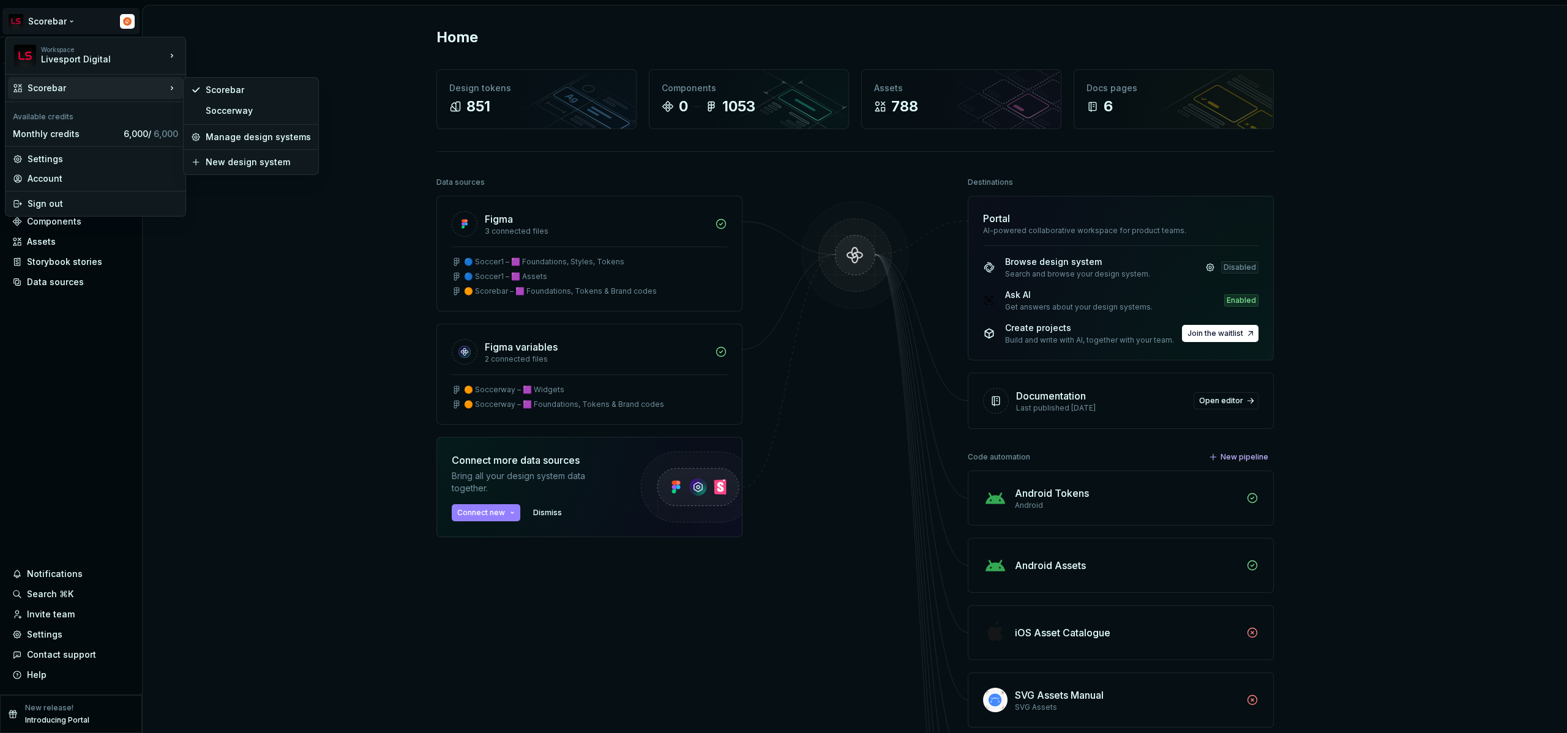
click at [376, 113] on html "Scorebar Version Current draft Home Documentation Analytics Code automation Des…" at bounding box center [783, 366] width 1567 height 733
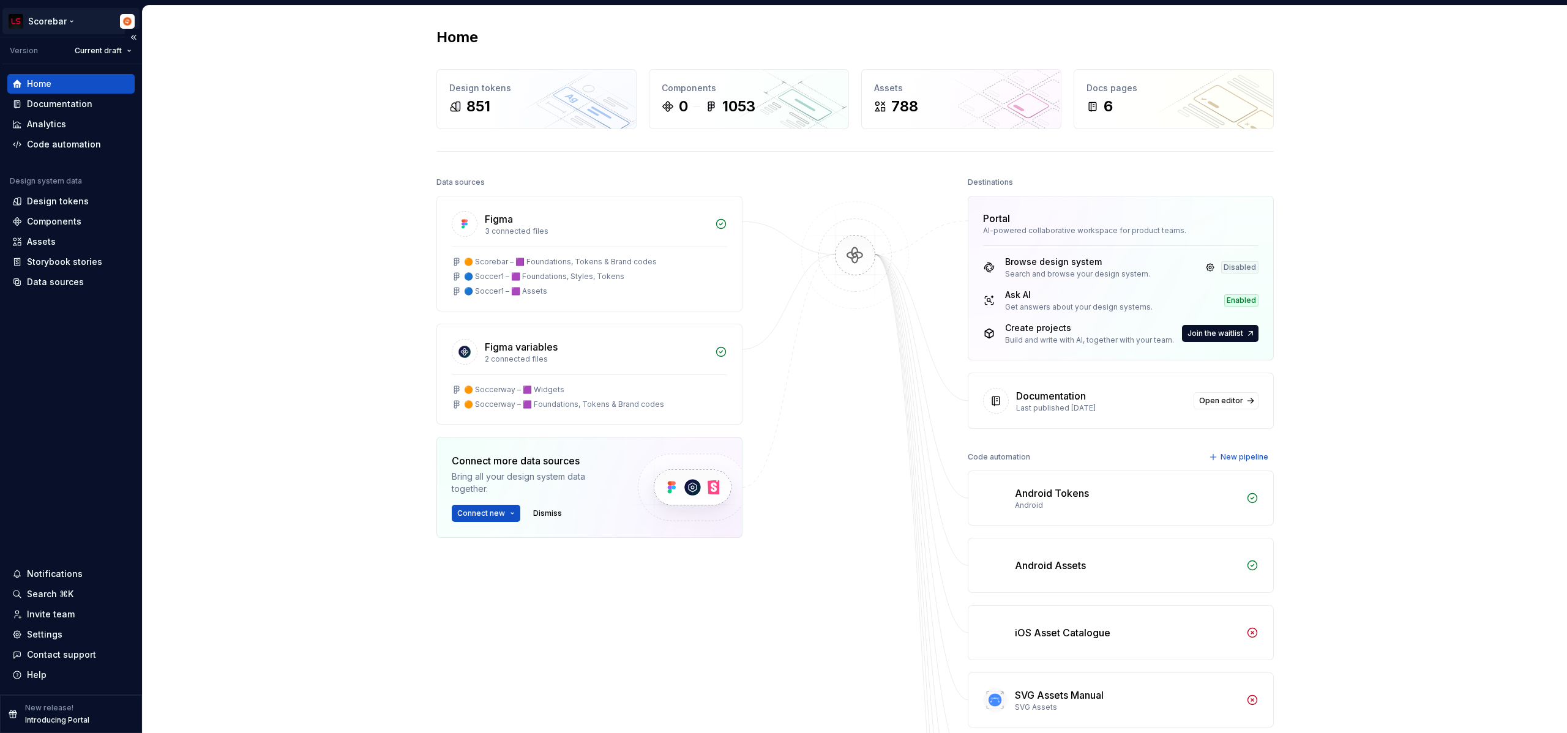
click at [32, 19] on html "Scorebar Version Current draft Home Documentation Analytics Code automation Des…" at bounding box center [783, 366] width 1567 height 733
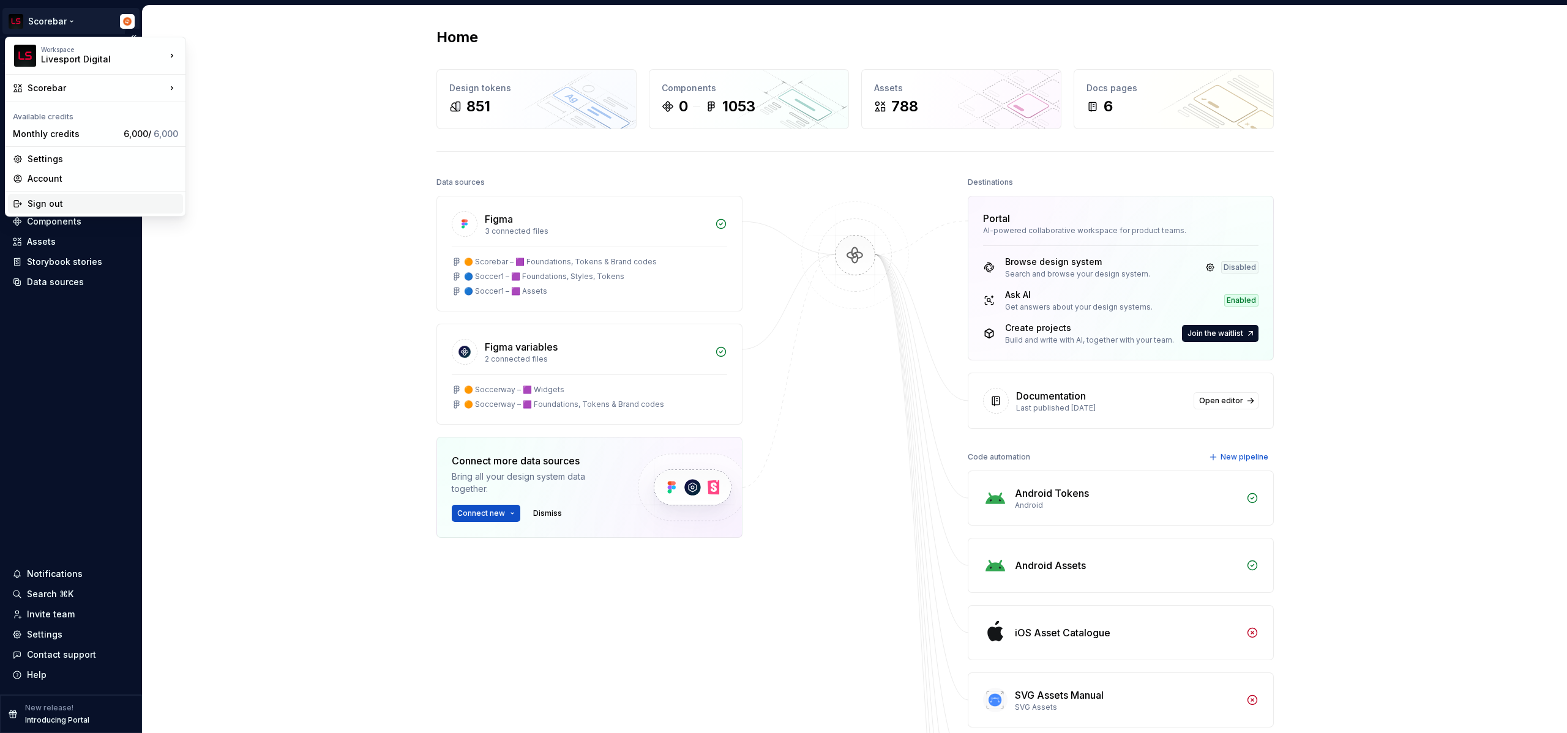
drag, startPoint x: 48, startPoint y: 209, endPoint x: 54, endPoint y: 208, distance: 6.8
click at [48, 209] on div "Sign out" at bounding box center [103, 204] width 151 height 12
